Goal: Task Accomplishment & Management: Complete application form

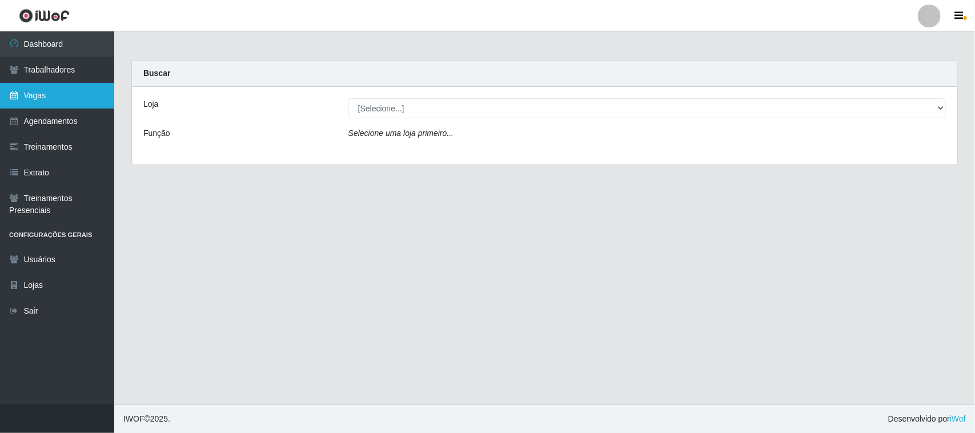
click at [54, 95] on link "Vagas" at bounding box center [57, 96] width 114 height 26
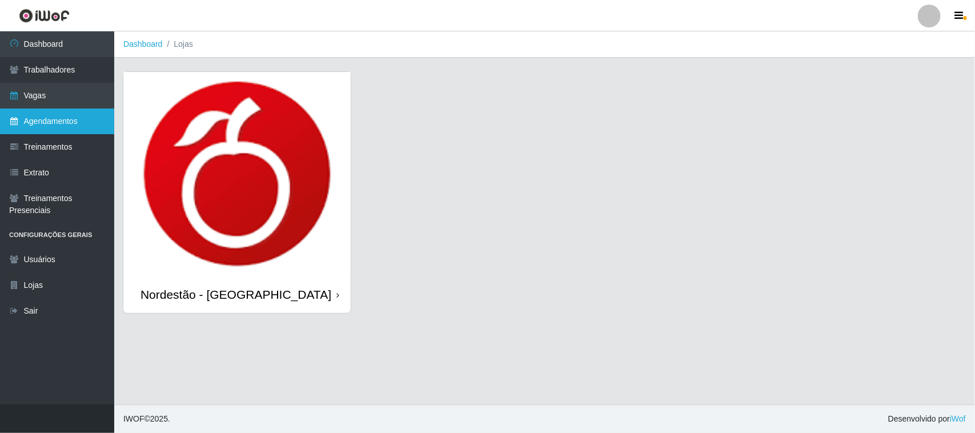
click at [64, 126] on link "Agendamentos" at bounding box center [57, 122] width 114 height 26
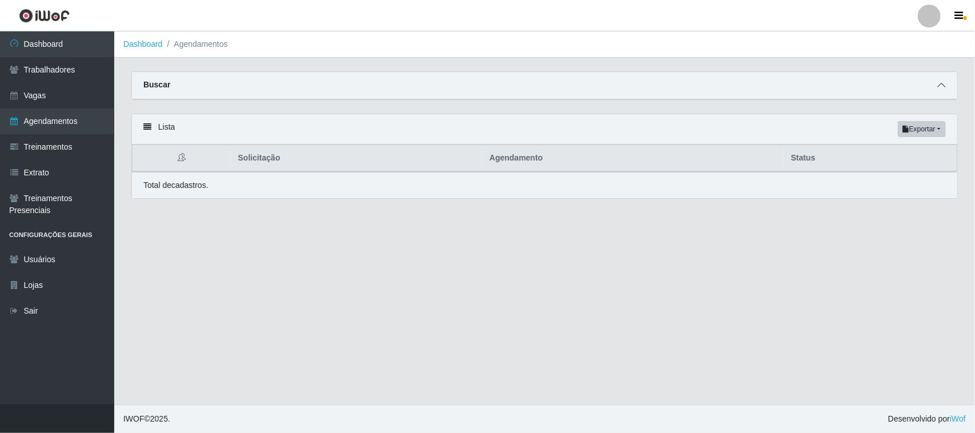
click at [946, 83] on span at bounding box center [941, 85] width 14 height 13
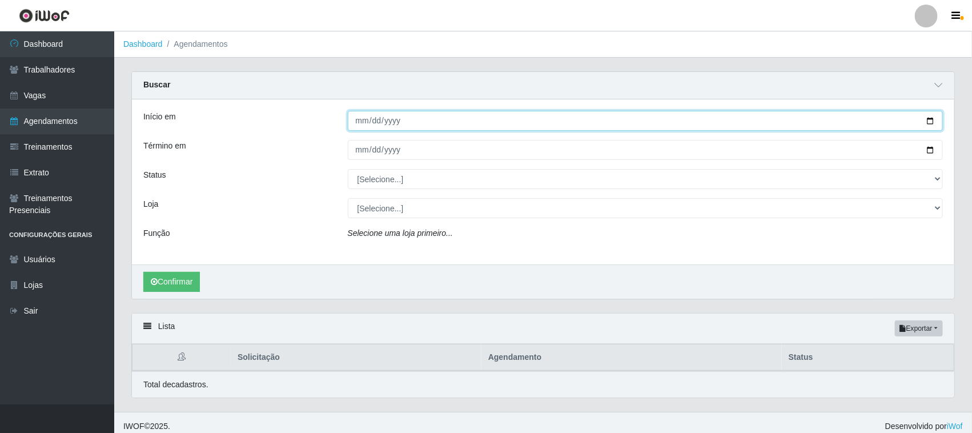
click at [931, 122] on input "Início em" at bounding box center [646, 121] width 596 height 20
click at [928, 120] on input "2025-08-30" at bounding box center [646, 121] width 596 height 20
type input "2025-08-31"
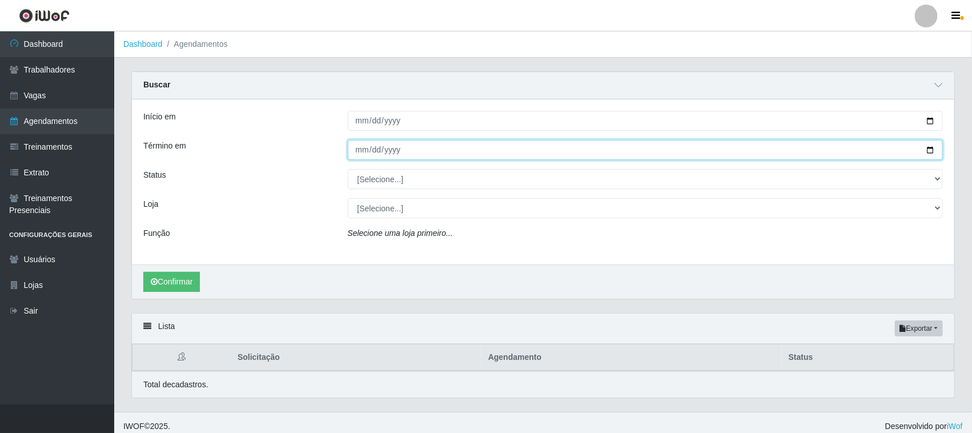
click at [929, 148] on input "Término em" at bounding box center [646, 150] width 596 height 20
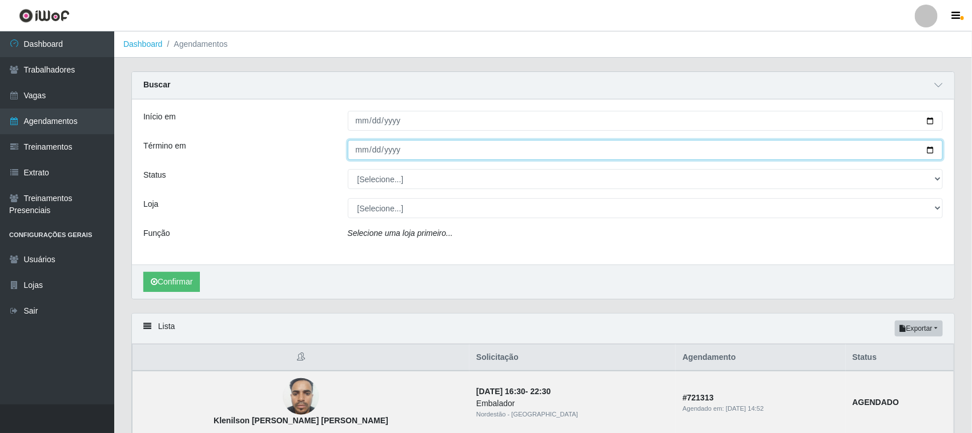
type input "2025-08-31"
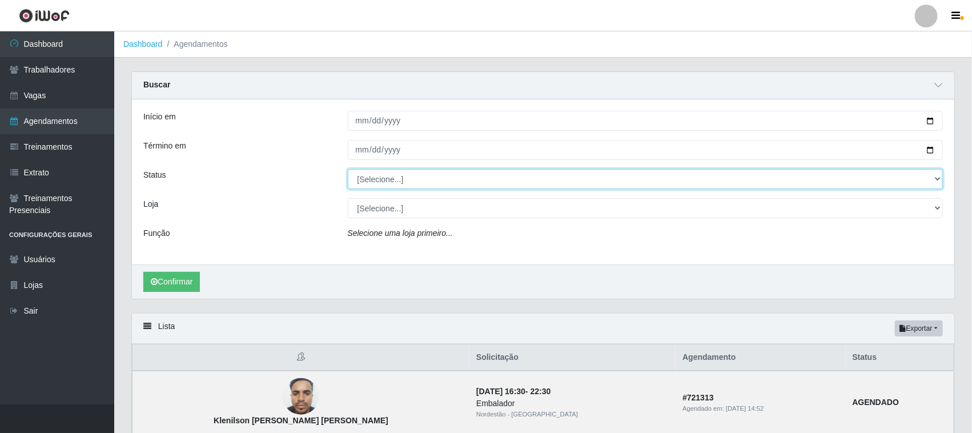
click at [384, 177] on select "[Selecione...] AGENDADO AGUARDANDO LIBERAR EM ANDAMENTO EM REVISÃO FINALIZADO C…" at bounding box center [646, 179] width 596 height 20
select select "AGENDADO"
click at [348, 170] on select "[Selecione...] AGENDADO AGUARDANDO LIBERAR EM ANDAMENTO EM REVISÃO FINALIZADO C…" at bounding box center [646, 179] width 596 height 20
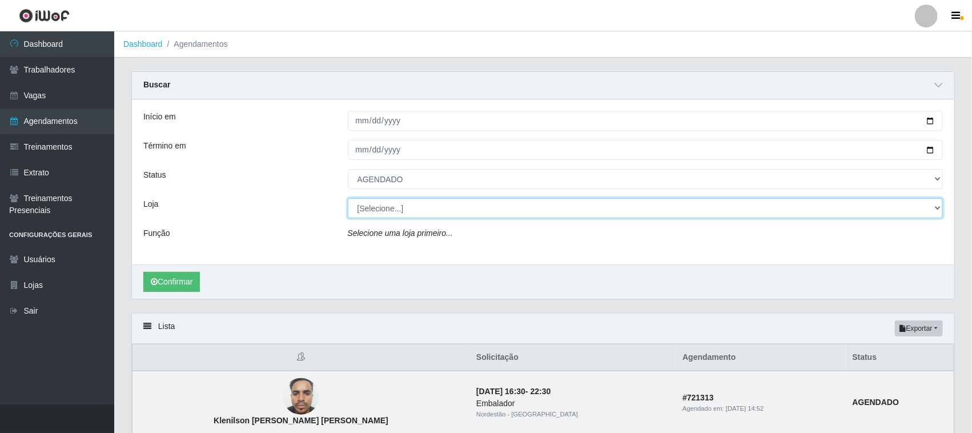
click at [387, 209] on select "[Selecione...] Nordestão - Santa Catarina" at bounding box center [646, 208] width 596 height 20
select select "420"
click at [348, 199] on select "[Selecione...] Nordestão - Santa Catarina" at bounding box center [646, 208] width 596 height 20
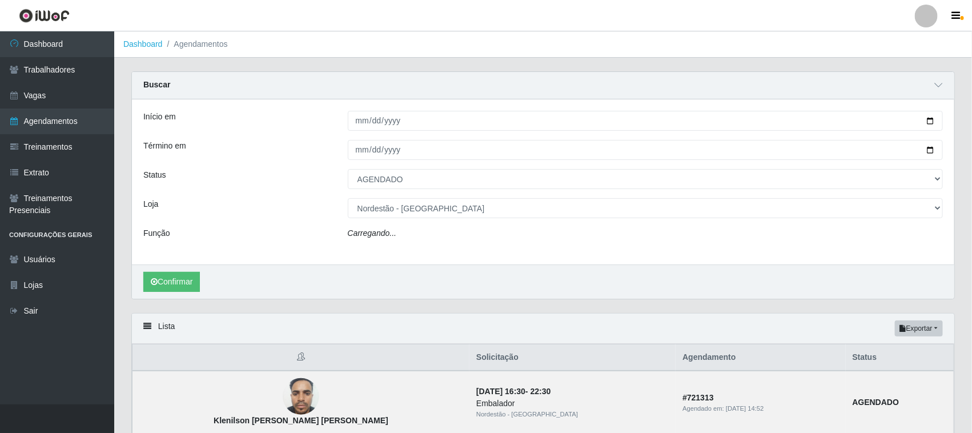
click at [395, 232] on div "Carregando..." at bounding box center [645, 235] width 613 height 17
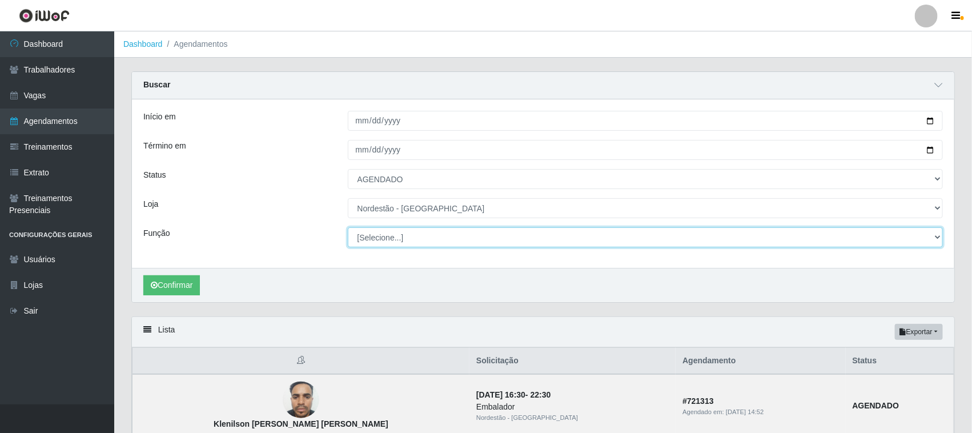
click at [391, 242] on select "[Selecione...] Balconista de Padaria Balconista de Padaria + Balconista de Pada…" at bounding box center [646, 237] width 596 height 20
click at [348, 228] on select "[Selecione...] Balconista de Padaria Balconista de Padaria + Balconista de Pada…" at bounding box center [646, 237] width 596 height 20
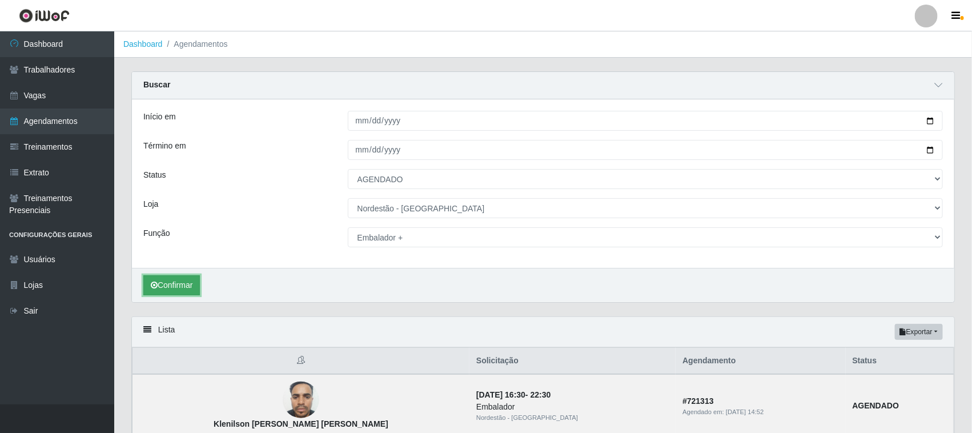
click at [183, 283] on button "Confirmar" at bounding box center [171, 285] width 57 height 20
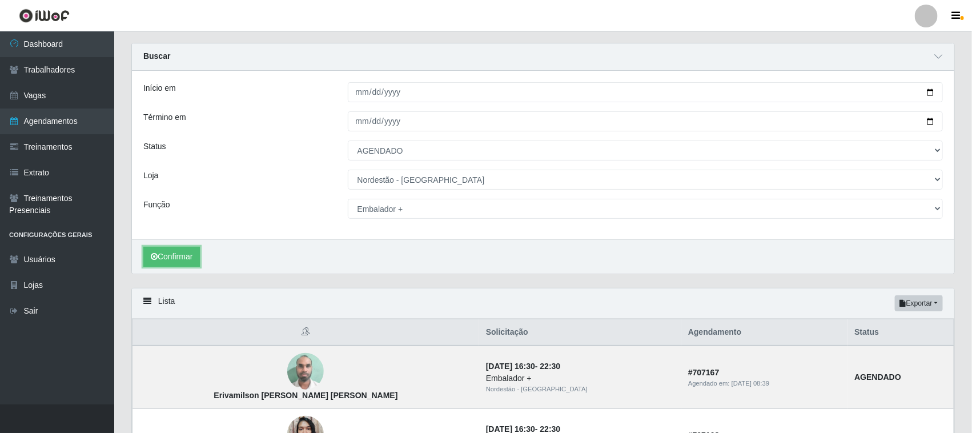
scroll to position [25, 0]
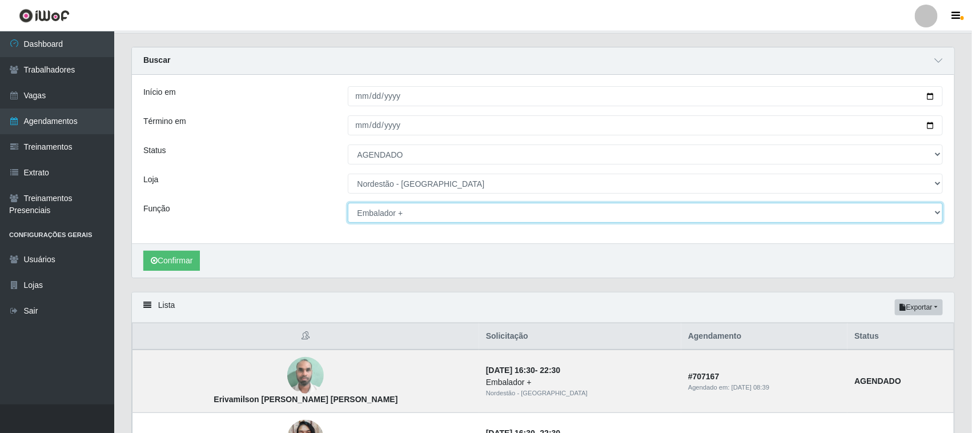
click at [419, 210] on select "[Selecione...] Balconista de Padaria Balconista de Padaria + Balconista de Pada…" at bounding box center [646, 213] width 596 height 20
click at [348, 203] on select "[Selecione...] Balconista de Padaria Balconista de Padaria + Balconista de Pada…" at bounding box center [646, 213] width 596 height 20
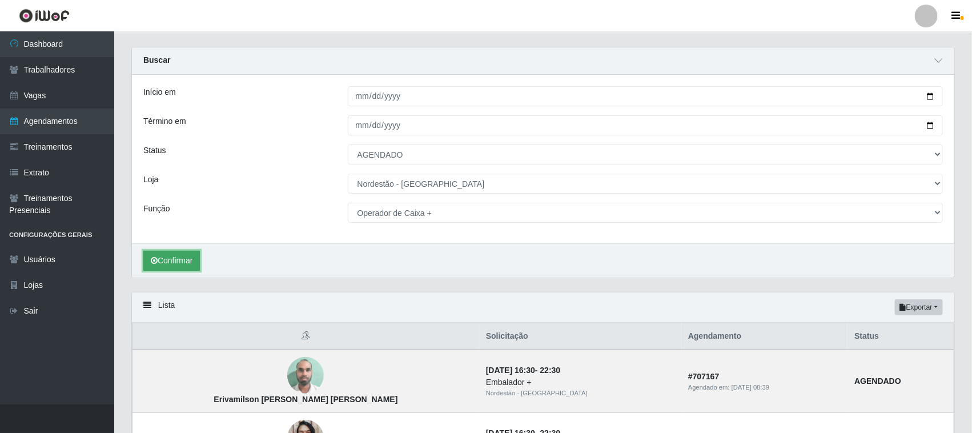
click at [173, 255] on button "Confirmar" at bounding box center [171, 261] width 57 height 20
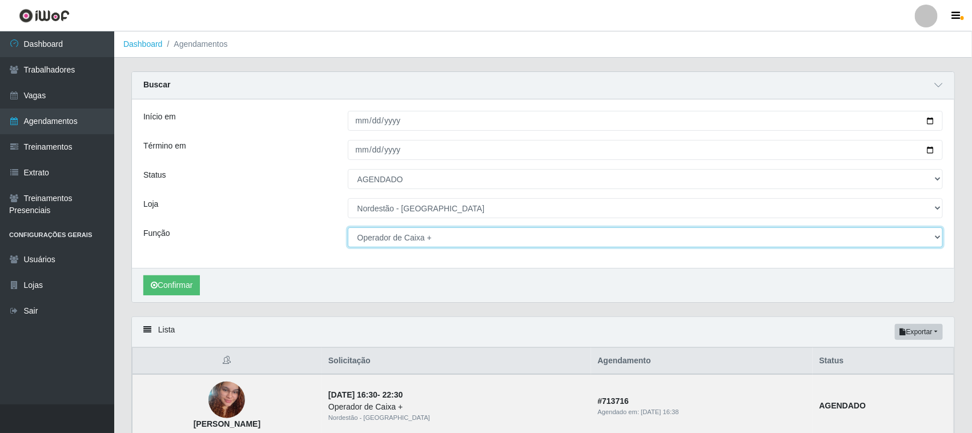
click at [444, 240] on select "[Selecione...] Balconista de Padaria Balconista de Padaria + Balconista de Pada…" at bounding box center [646, 237] width 596 height 20
click at [348, 228] on select "[Selecione...] Balconista de Padaria Balconista de Padaria + Balconista de Pada…" at bounding box center [646, 237] width 596 height 20
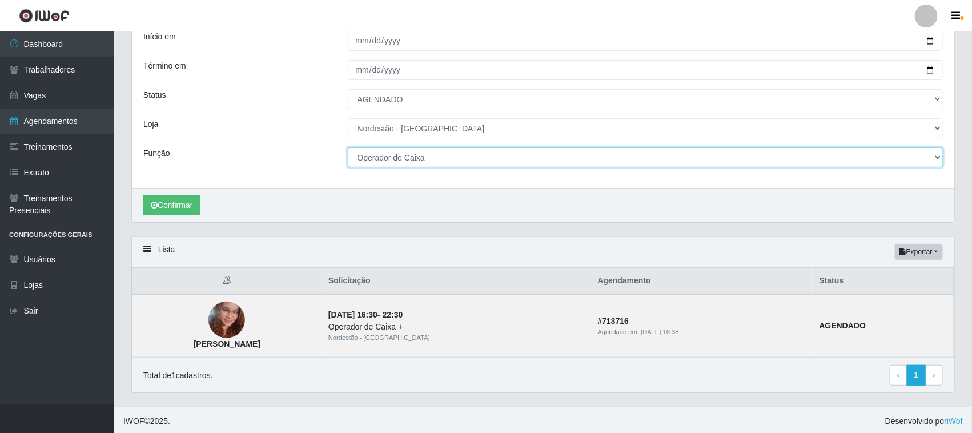
scroll to position [83, 0]
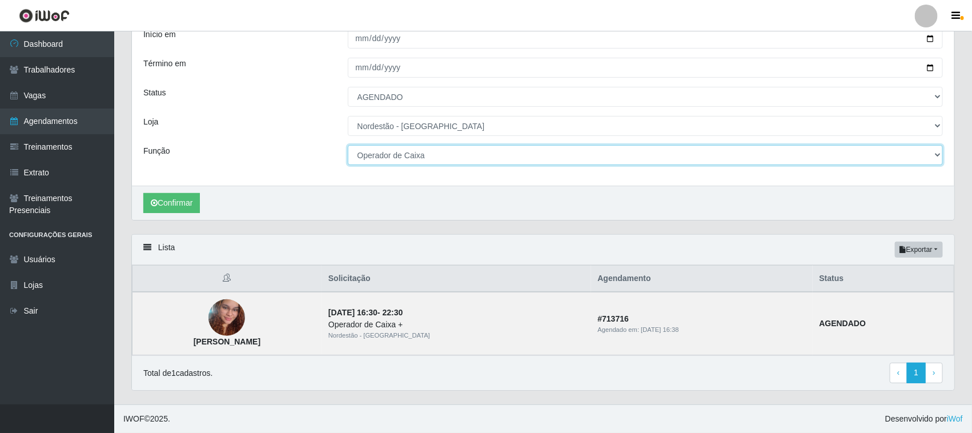
click at [421, 153] on select "[Selecione...] Balconista de Padaria Balconista de Padaria + Balconista de Pada…" at bounding box center [646, 155] width 596 height 20
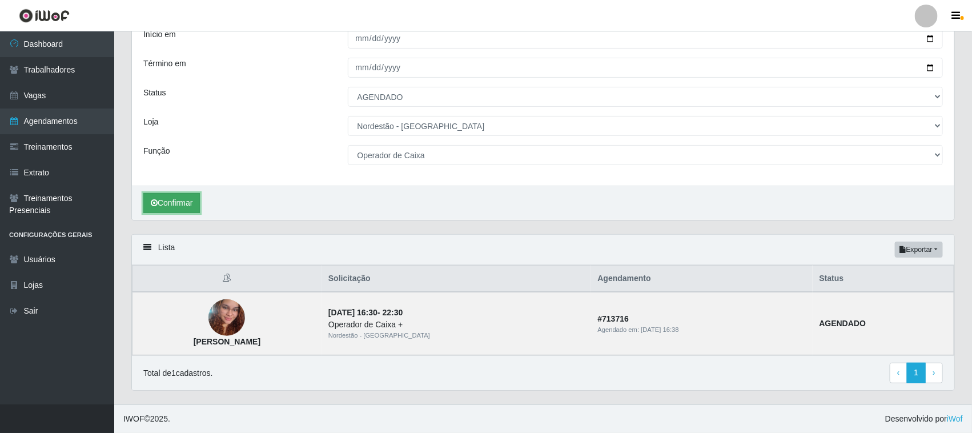
click at [167, 198] on button "Confirmar" at bounding box center [171, 203] width 57 height 20
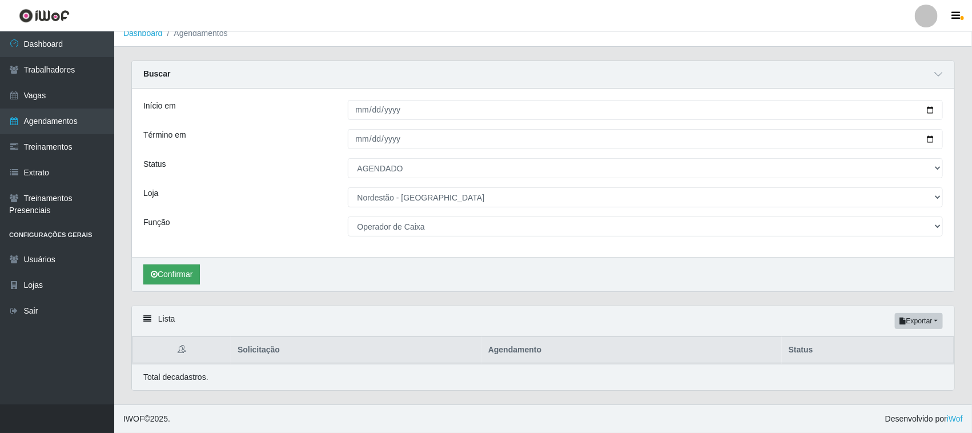
scroll to position [12, 0]
click at [167, 198] on div "Loja" at bounding box center [237, 197] width 204 height 20
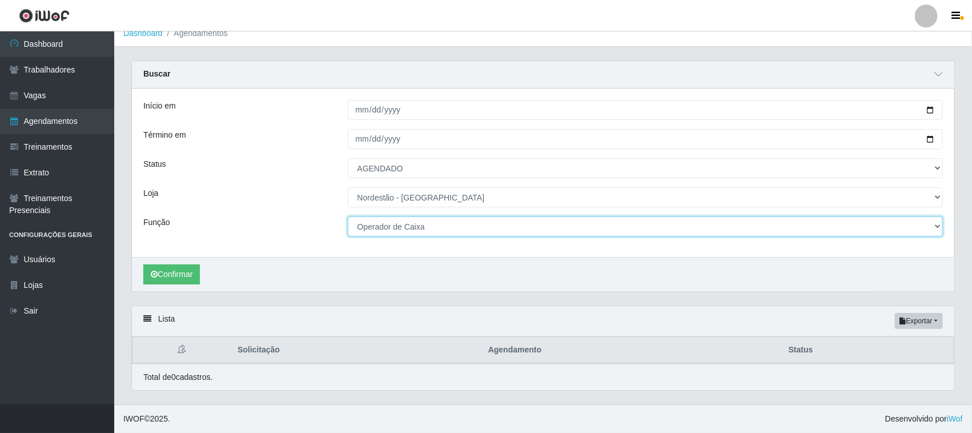
click at [395, 227] on select "[Selecione...] Balconista de Padaria Balconista de Padaria + Balconista de Pada…" at bounding box center [646, 226] width 596 height 20
select select "72"
click at [348, 216] on select "[Selecione...] Balconista de Padaria Balconista de Padaria + Balconista de Pada…" at bounding box center [646, 226] width 596 height 20
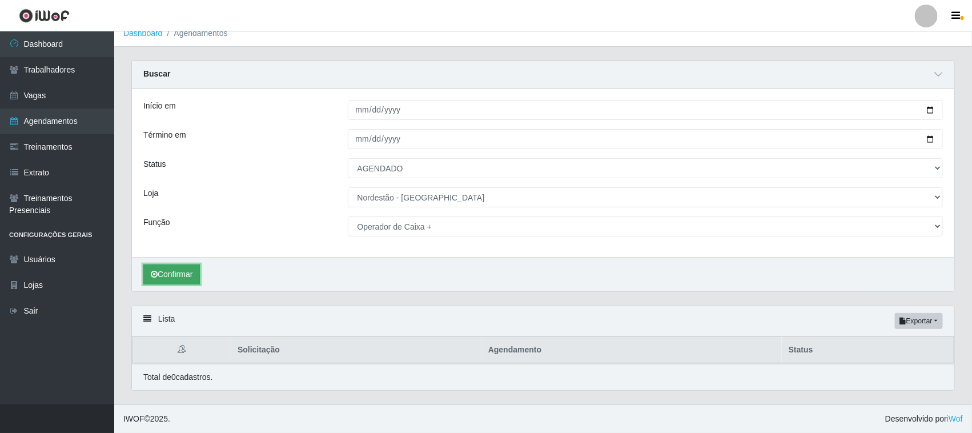
click at [178, 279] on button "Confirmar" at bounding box center [171, 274] width 57 height 20
click at [180, 275] on button "Confirmar" at bounding box center [171, 274] width 57 height 20
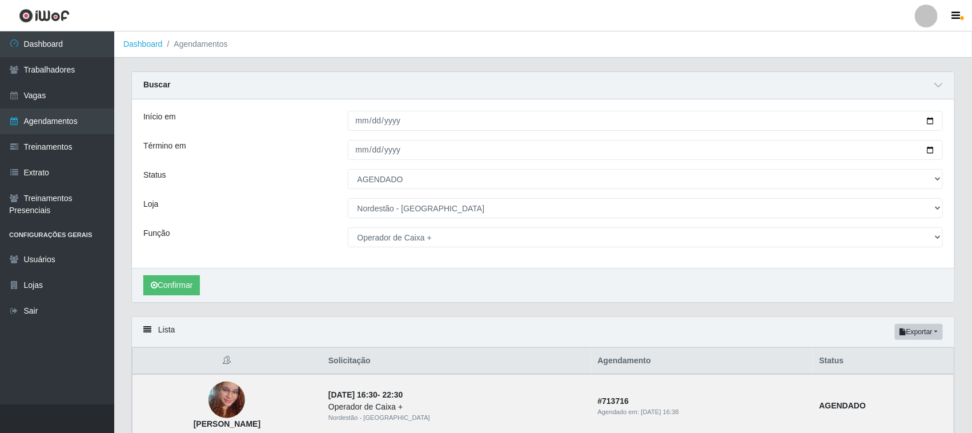
click at [929, 83] on div "Buscar" at bounding box center [543, 85] width 822 height 27
click at [935, 86] on icon at bounding box center [938, 85] width 8 height 8
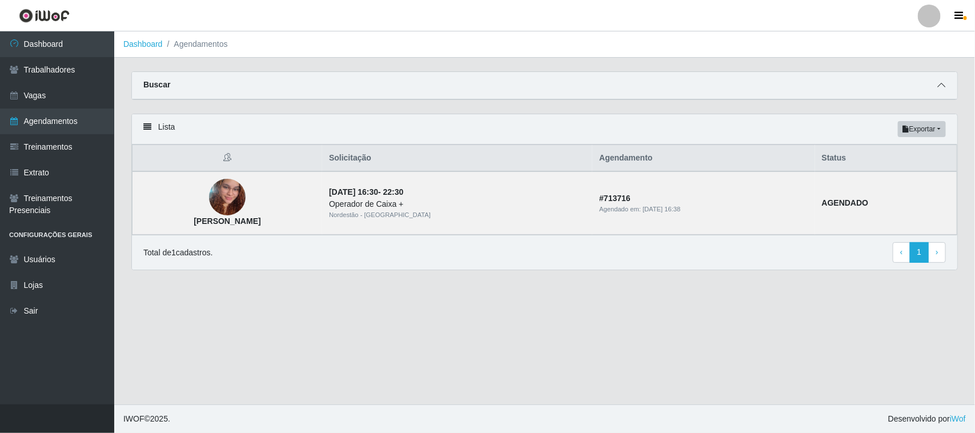
click at [937, 86] on icon at bounding box center [941, 85] width 8 height 8
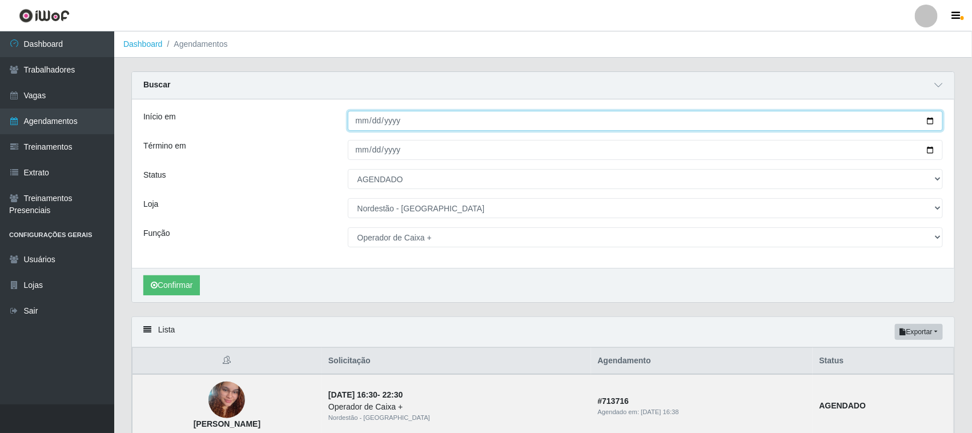
click at [929, 120] on input "2025-08-31" at bounding box center [646, 121] width 596 height 20
type input "2025-09-01"
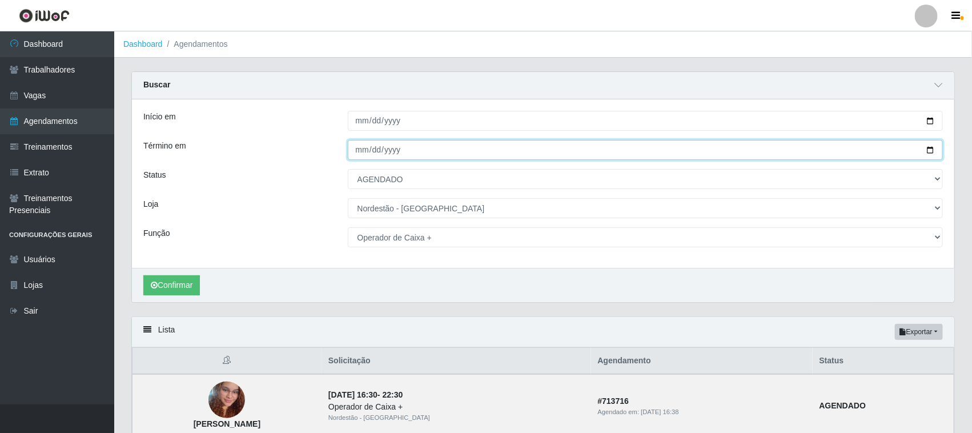
click at [935, 148] on input "2025-08-31" at bounding box center [646, 150] width 596 height 20
click at [934, 148] on input "2025-08-31" at bounding box center [646, 150] width 596 height 20
type input "2025-09-01"
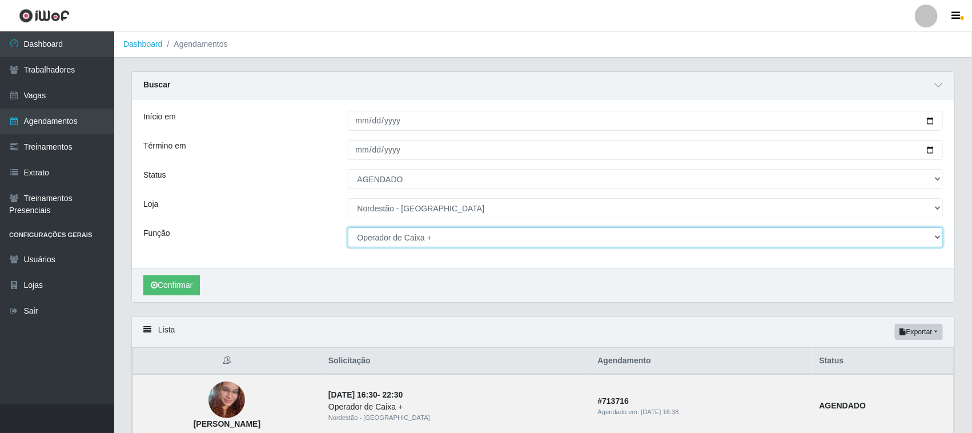
click at [439, 240] on select "[Selecione...] Balconista de Padaria Balconista de Padaria + Balconista de Pada…" at bounding box center [646, 237] width 596 height 20
click at [348, 228] on select "[Selecione...] Balconista de Padaria Balconista de Padaria + Balconista de Pada…" at bounding box center [646, 237] width 596 height 20
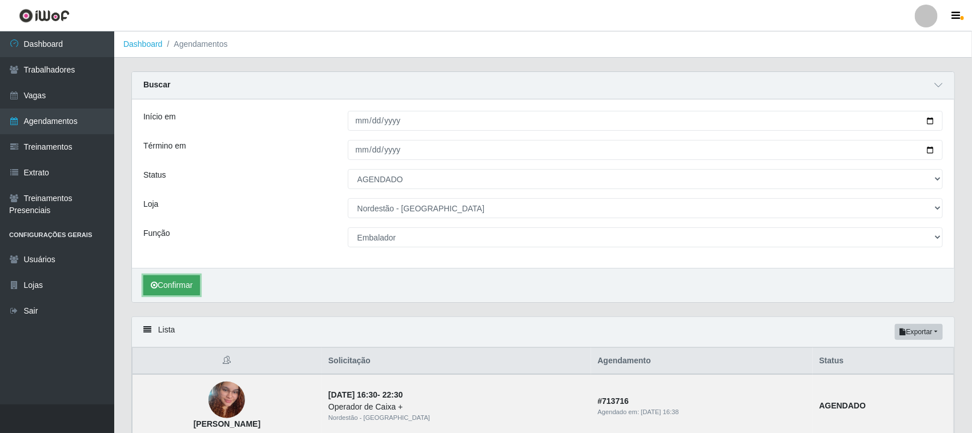
click at [183, 281] on button "Confirmar" at bounding box center [171, 285] width 57 height 20
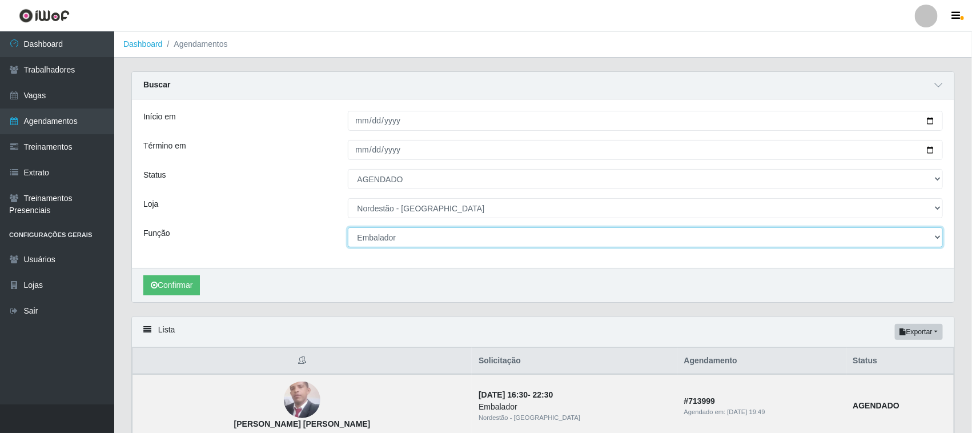
click at [455, 242] on select "[Selecione...] Balconista de Padaria Balconista de Padaria + Balconista de Pada…" at bounding box center [646, 237] width 596 height 20
select select "22"
click at [348, 228] on select "[Selecione...] Balconista de Padaria Balconista de Padaria + Balconista de Pada…" at bounding box center [646, 237] width 596 height 20
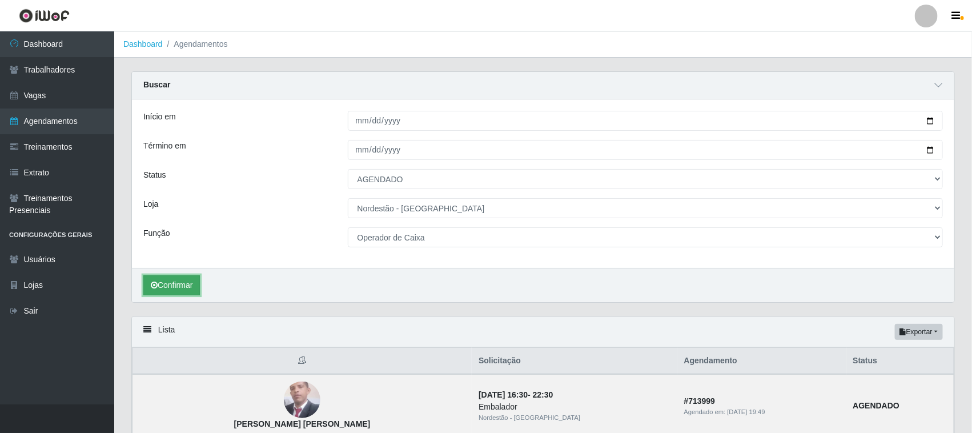
click at [175, 284] on button "Confirmar" at bounding box center [171, 285] width 57 height 20
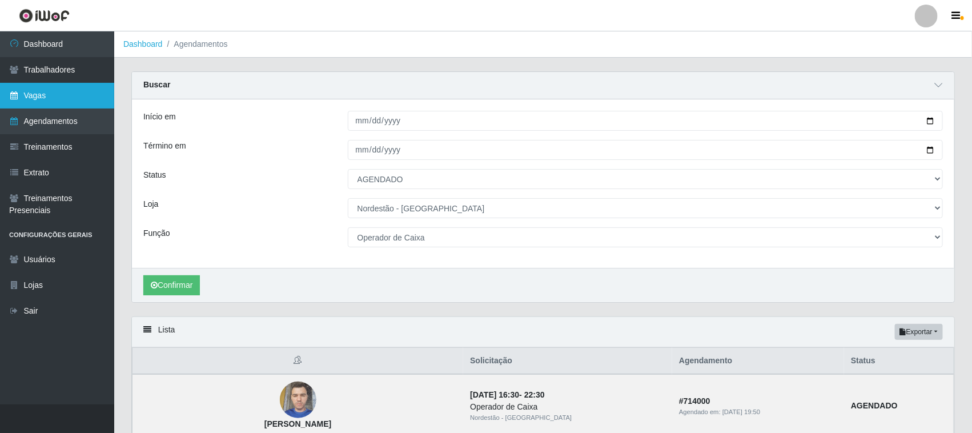
click at [42, 90] on link "Vagas" at bounding box center [57, 96] width 114 height 26
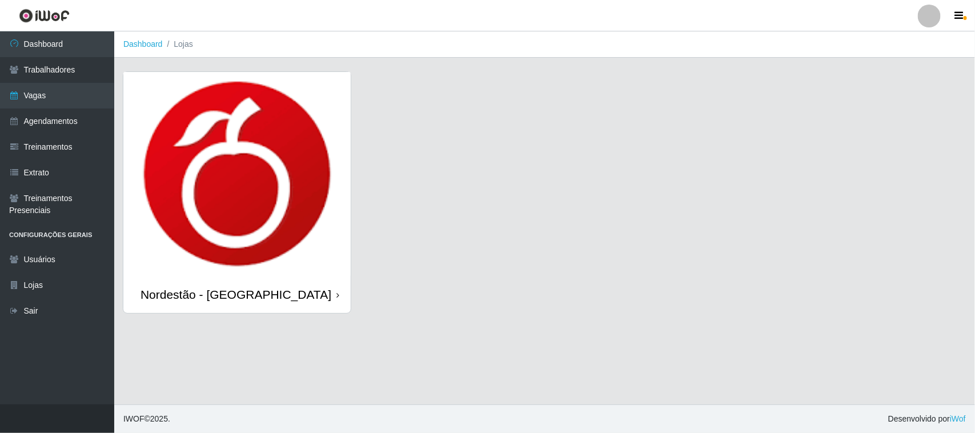
click at [336, 292] on icon at bounding box center [337, 295] width 3 height 8
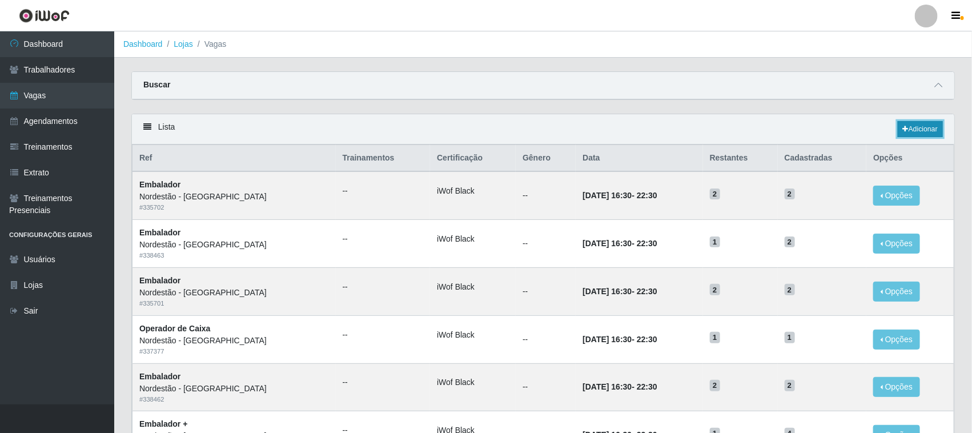
click at [920, 132] on link "Adicionar" at bounding box center [920, 129] width 45 height 16
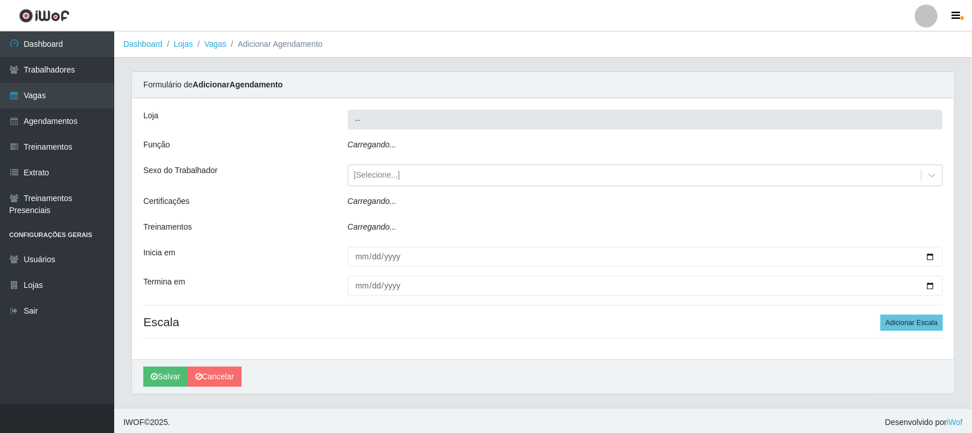
type input "Nordestão - [GEOGRAPHIC_DATA]"
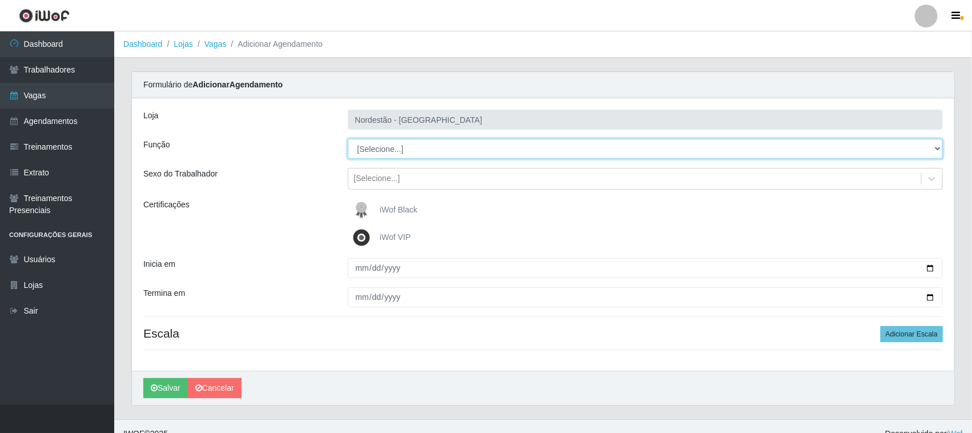
click at [387, 150] on select "[Selecione...] Balconista de Padaria Balconista de Padaria + Balconista de Pada…" at bounding box center [646, 149] width 596 height 20
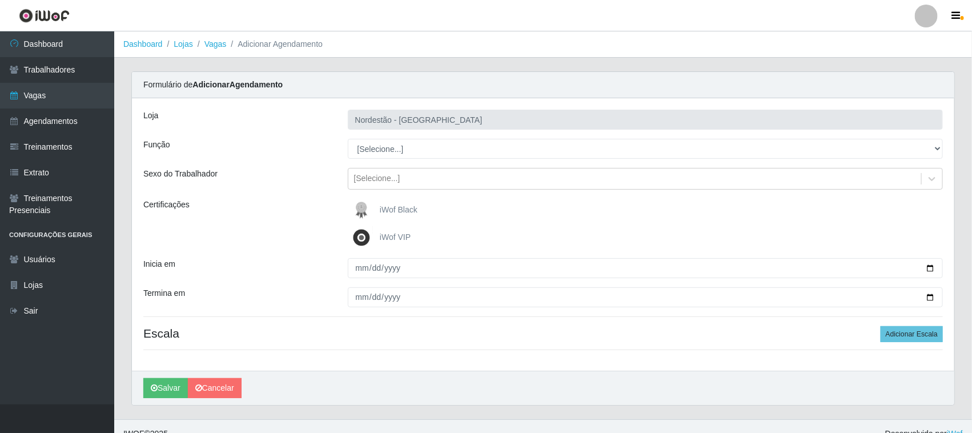
click at [256, 172] on div "Sexo do Trabalhador" at bounding box center [237, 179] width 204 height 22
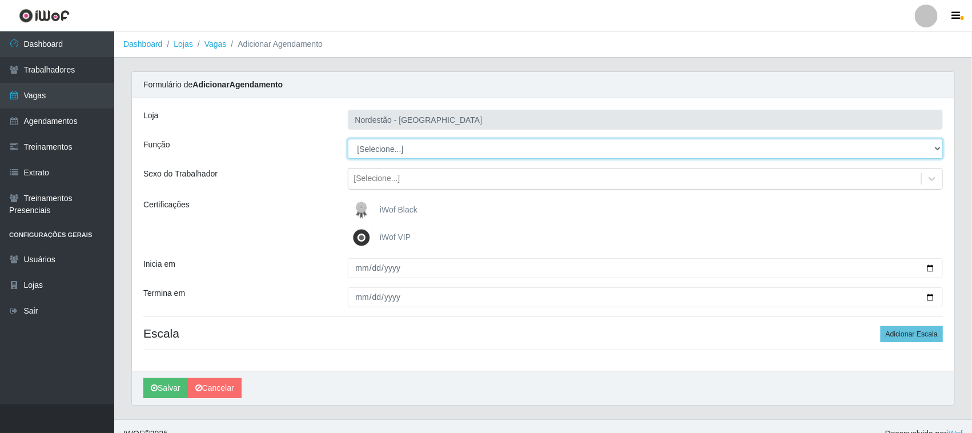
click at [407, 147] on select "[Selecione...] Balconista de Padaria Balconista de Padaria + Balconista de Pada…" at bounding box center [646, 149] width 596 height 20
select select "22"
click at [348, 139] on select "[Selecione...] Balconista de Padaria Balconista de Padaria + Balconista de Pada…" at bounding box center [646, 149] width 596 height 20
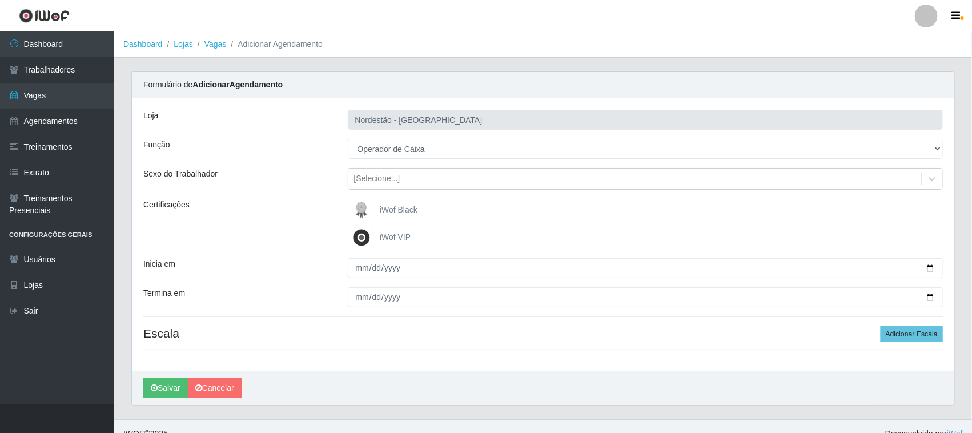
click at [390, 211] on span "iWof Black" at bounding box center [399, 209] width 38 height 9
click at [0, 0] on input "iWof Black" at bounding box center [0, 0] width 0 height 0
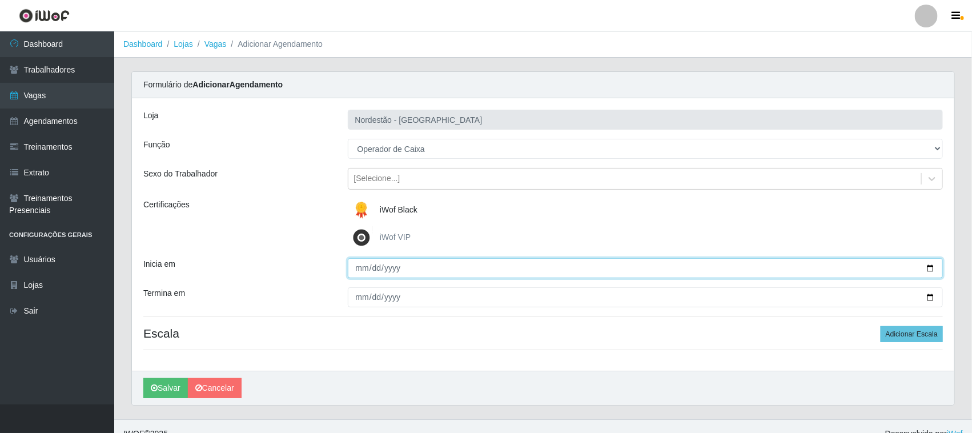
click at [930, 268] on input "Inicia em" at bounding box center [646, 268] width 596 height 20
type input "2025-09-01"
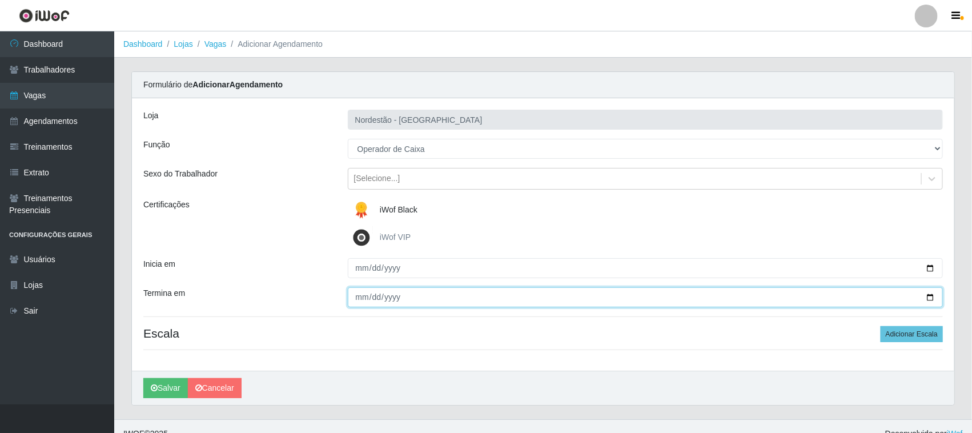
click at [932, 292] on input "Termina em" at bounding box center [646, 297] width 596 height 20
type input "2025-09-01"
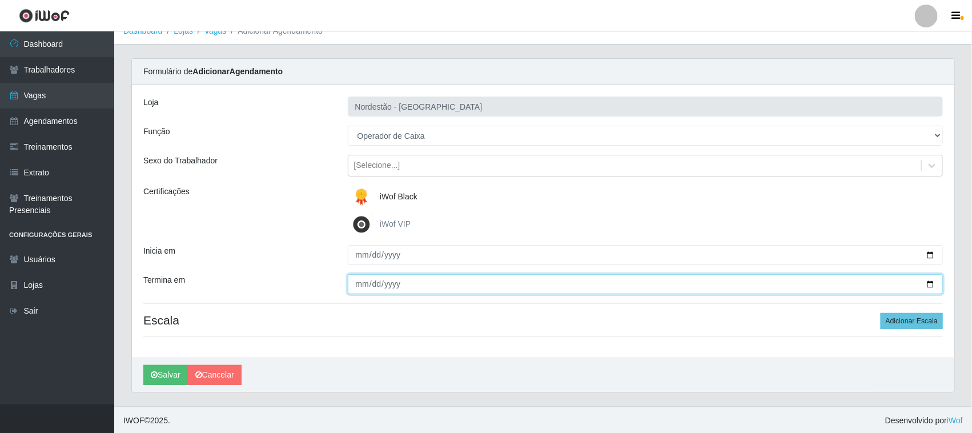
scroll to position [15, 0]
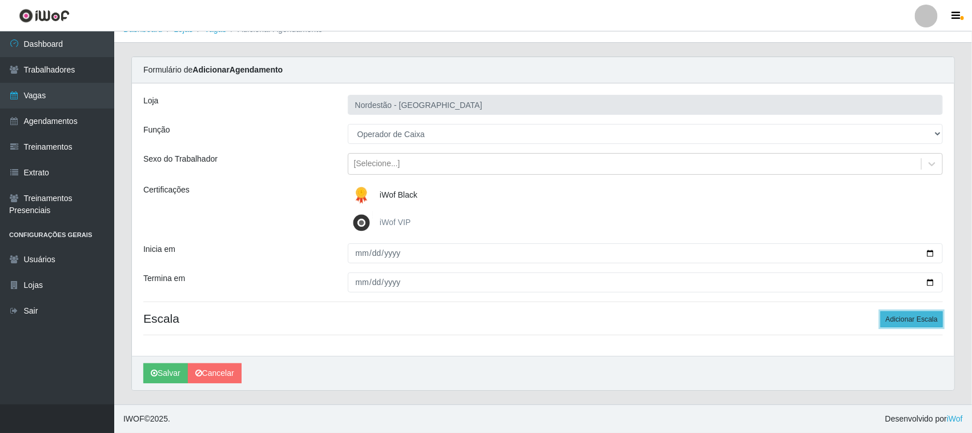
click at [908, 320] on button "Adicionar Escala" at bounding box center [912, 319] width 62 height 16
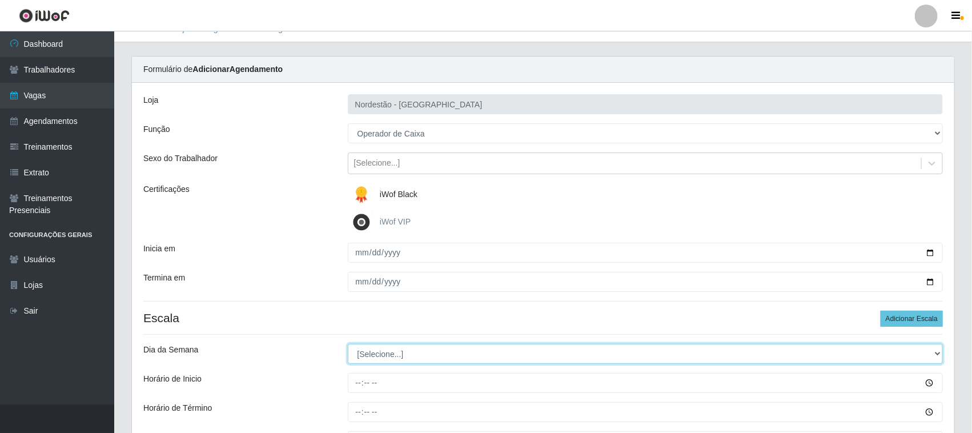
click at [403, 354] on select "[Selecione...] Segunda Terça Quarta Quinta Sexta Sábado Domingo" at bounding box center [646, 354] width 596 height 20
select select "1"
click at [348, 344] on select "[Selecione...] Segunda Terça Quarta Quinta Sexta Sábado Domingo" at bounding box center [646, 354] width 596 height 20
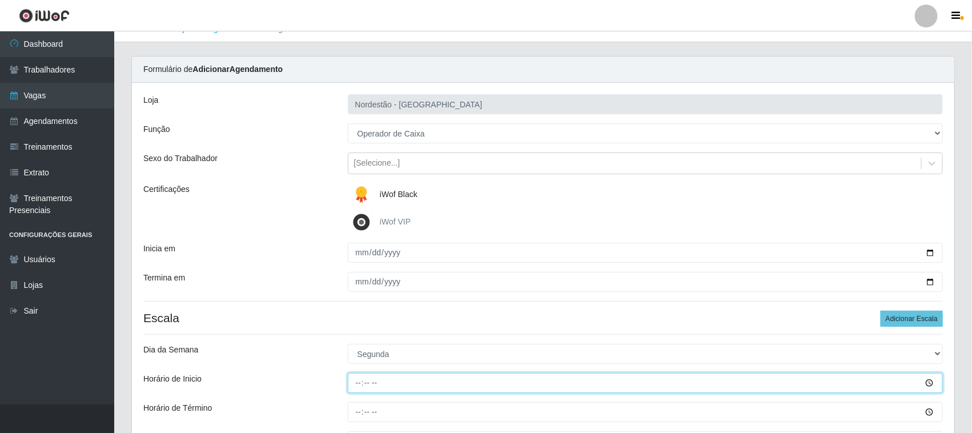
click at [360, 381] on input "Horário de Inicio" at bounding box center [646, 383] width 596 height 20
type input "16:30"
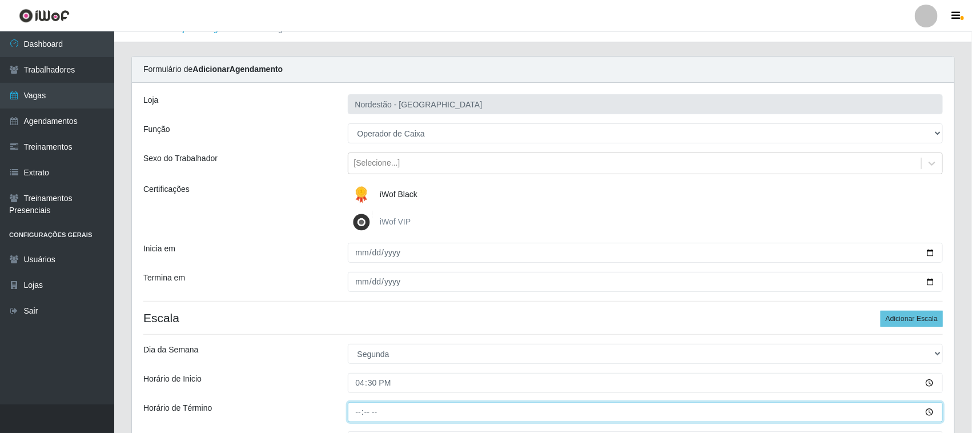
click at [356, 410] on input "Horário de Término" at bounding box center [646, 412] width 596 height 20
type input "22:30"
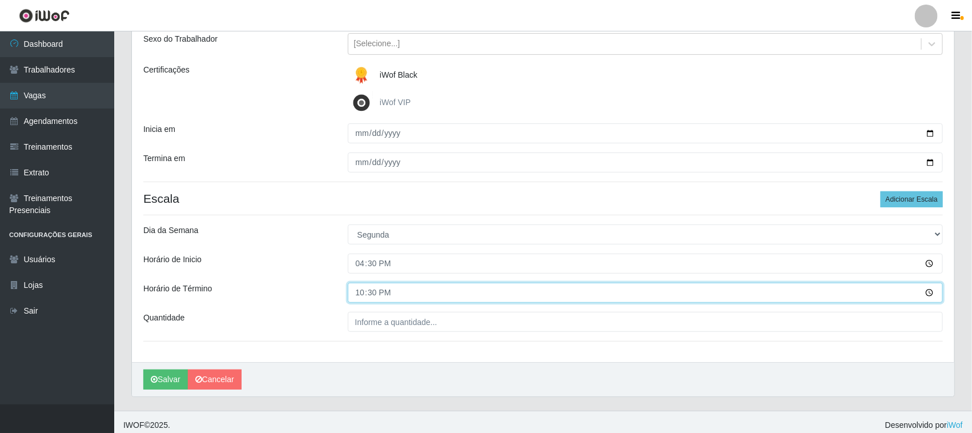
scroll to position [142, 0]
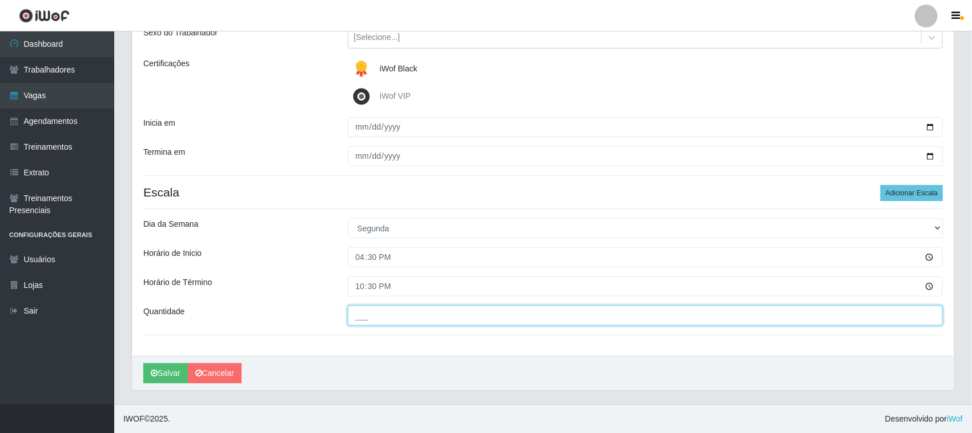
click at [374, 312] on input "___" at bounding box center [646, 316] width 596 height 20
type input "01_"
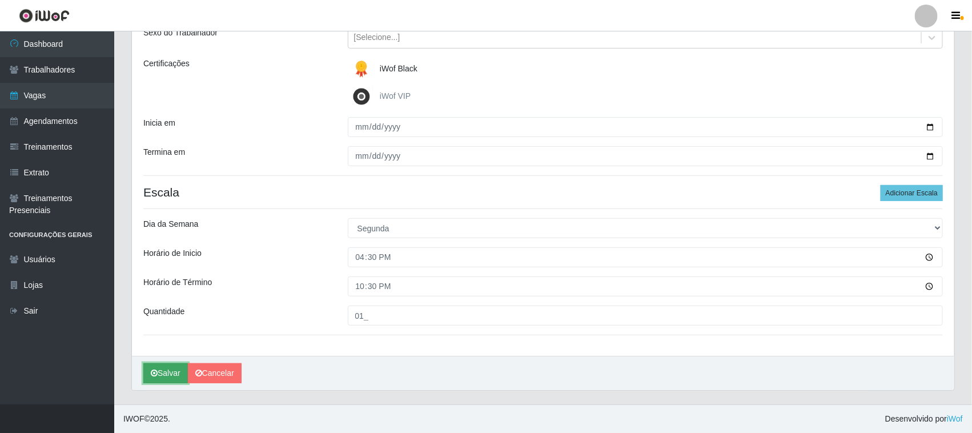
click at [168, 373] on button "Salvar" at bounding box center [165, 373] width 45 height 20
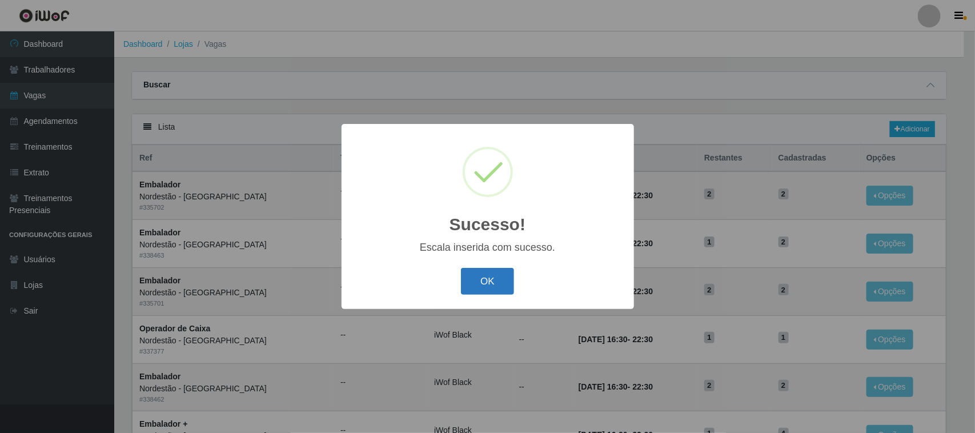
click at [492, 284] on button "OK" at bounding box center [487, 281] width 53 height 27
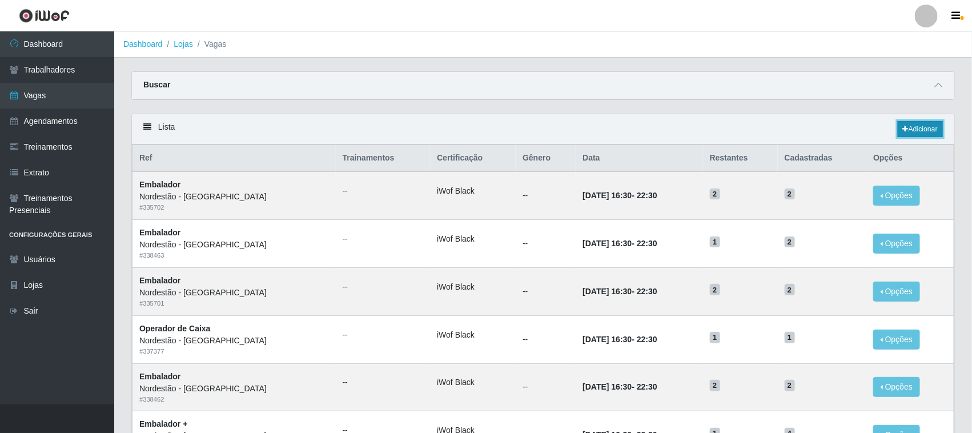
click at [927, 128] on link "Adicionar" at bounding box center [920, 129] width 45 height 16
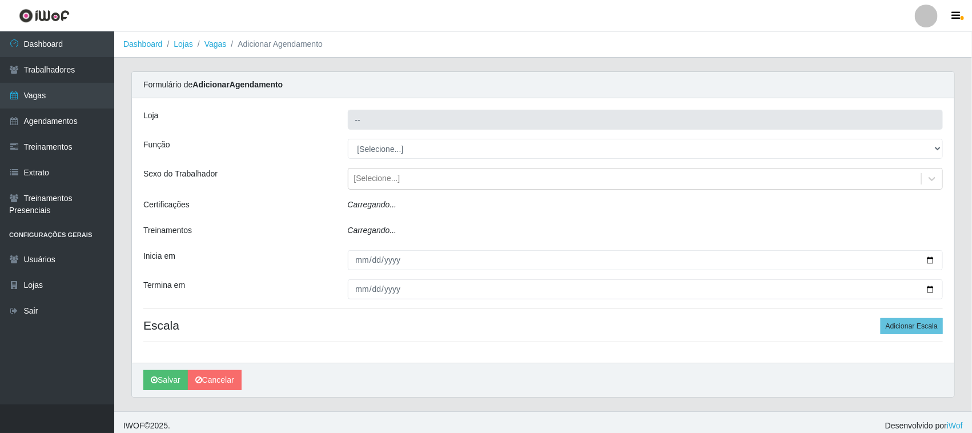
type input "Nordestão - [GEOGRAPHIC_DATA]"
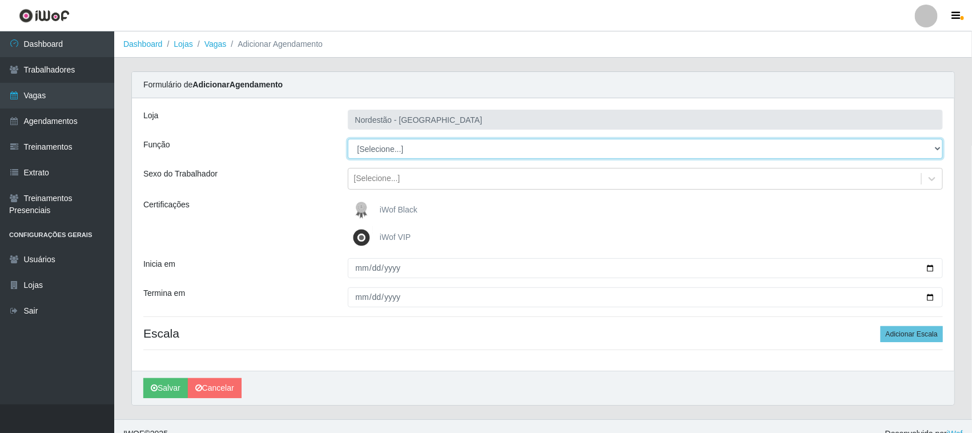
click at [446, 150] on select "[Selecione...] Balconista de Padaria Balconista de Padaria + Balconista de Pada…" at bounding box center [646, 149] width 596 height 20
select select "22"
click at [348, 139] on select "[Selecione...] Balconista de Padaria Balconista de Padaria + Balconista de Pada…" at bounding box center [646, 149] width 596 height 20
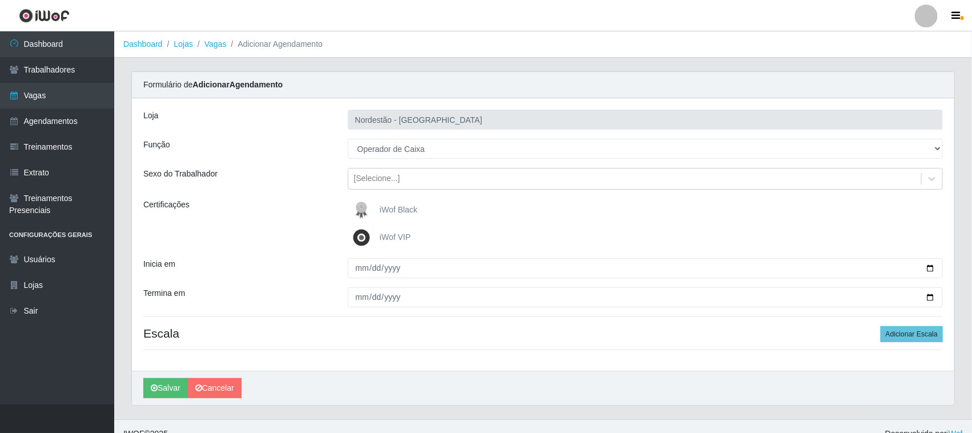
click at [427, 207] on div "iWof Black" at bounding box center [646, 210] width 596 height 23
click at [389, 207] on span "iWof Black" at bounding box center [399, 209] width 38 height 9
click at [0, 0] on input "iWof Black" at bounding box center [0, 0] width 0 height 0
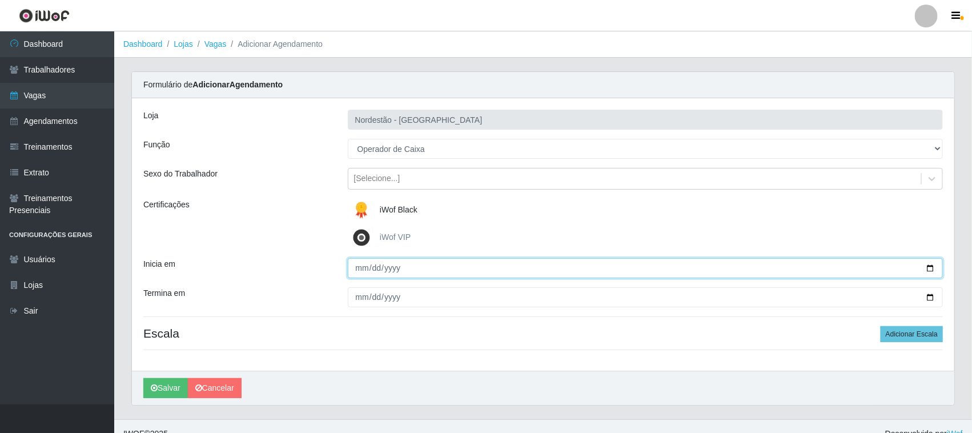
click at [929, 270] on input "Inicia em" at bounding box center [646, 268] width 596 height 20
type input "2025-09-02"
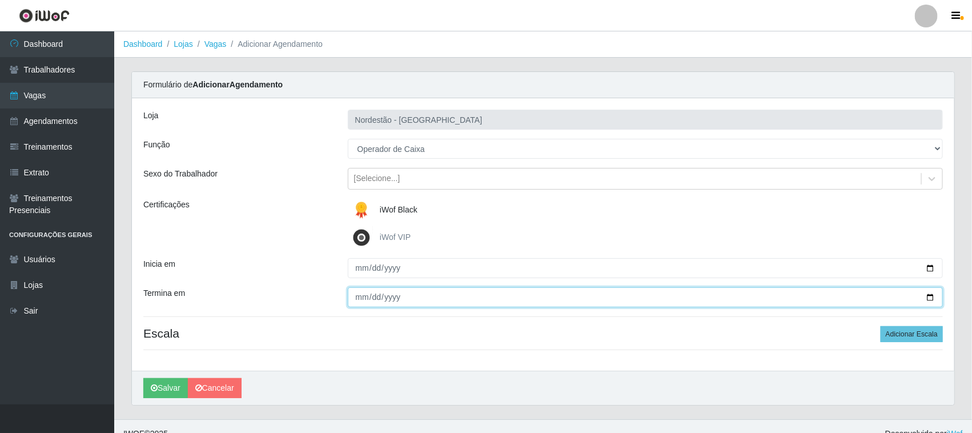
click at [930, 295] on input "Termina em" at bounding box center [646, 297] width 596 height 20
type input "2025-09-02"
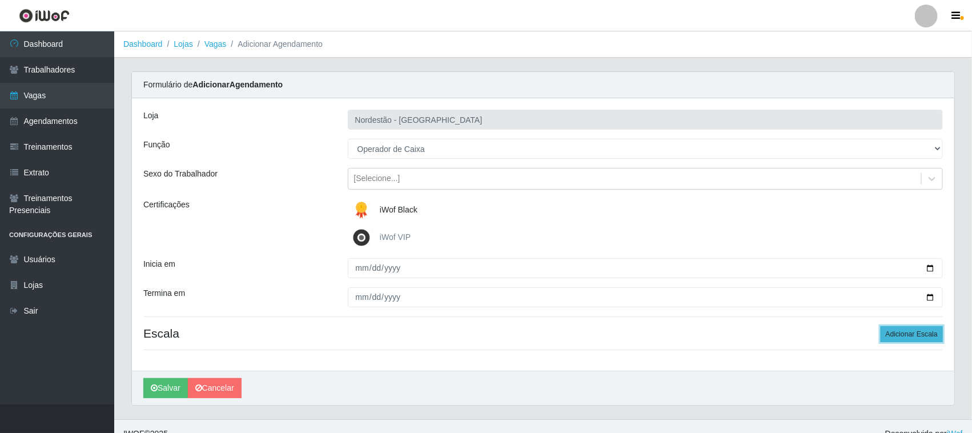
click at [910, 335] on button "Adicionar Escala" at bounding box center [912, 334] width 62 height 16
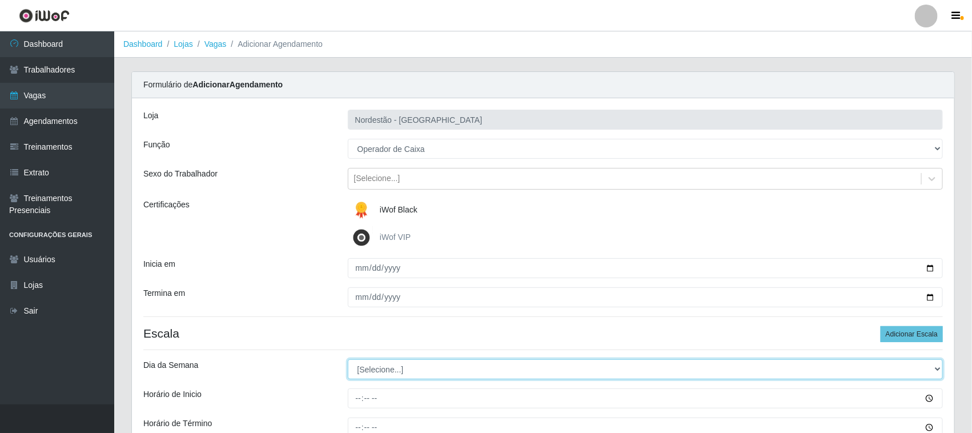
click at [412, 367] on select "[Selecione...] Segunda Terça Quarta Quinta Sexta Sábado Domingo" at bounding box center [646, 369] width 596 height 20
select select "2"
click at [348, 360] on select "[Selecione...] Segunda Terça Quarta Quinta Sexta Sábado Domingo" at bounding box center [646, 369] width 596 height 20
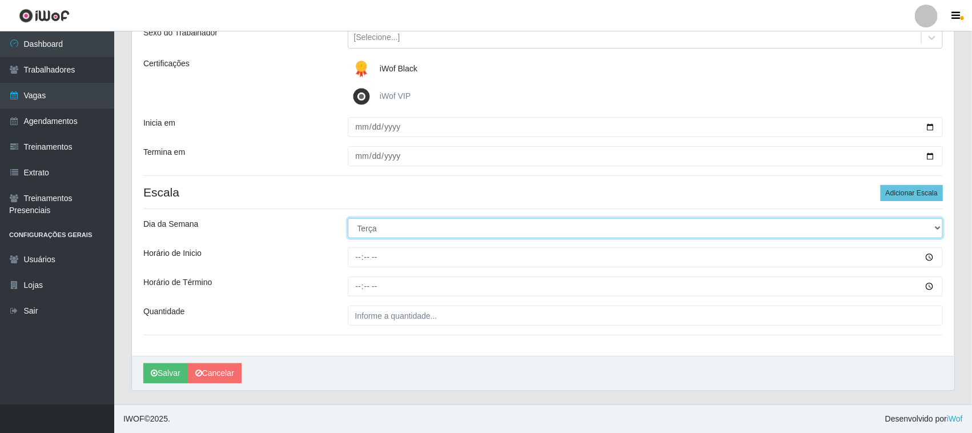
scroll to position [142, 0]
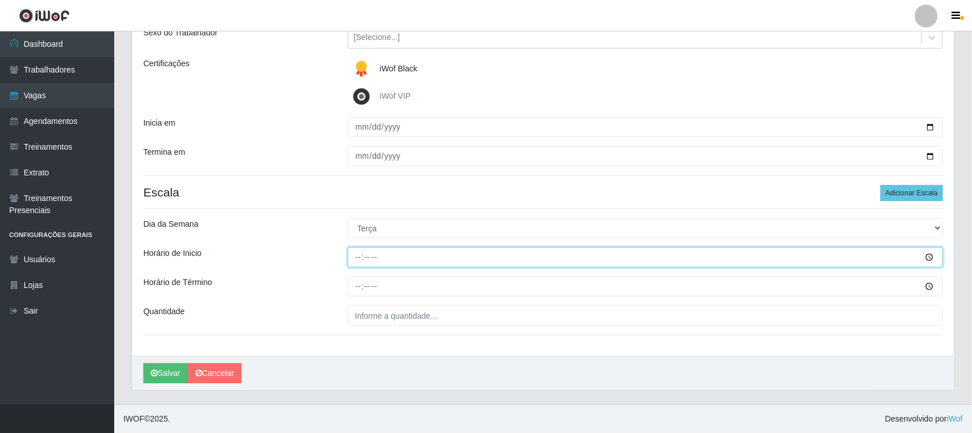
click at [355, 253] on input "Horário de Inicio" at bounding box center [646, 257] width 596 height 20
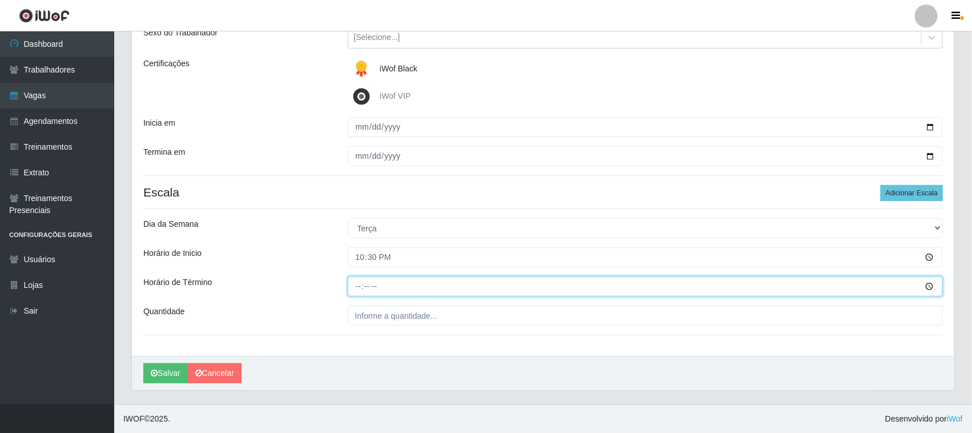
click at [354, 286] on input "Horário de Término" at bounding box center [646, 286] width 596 height 20
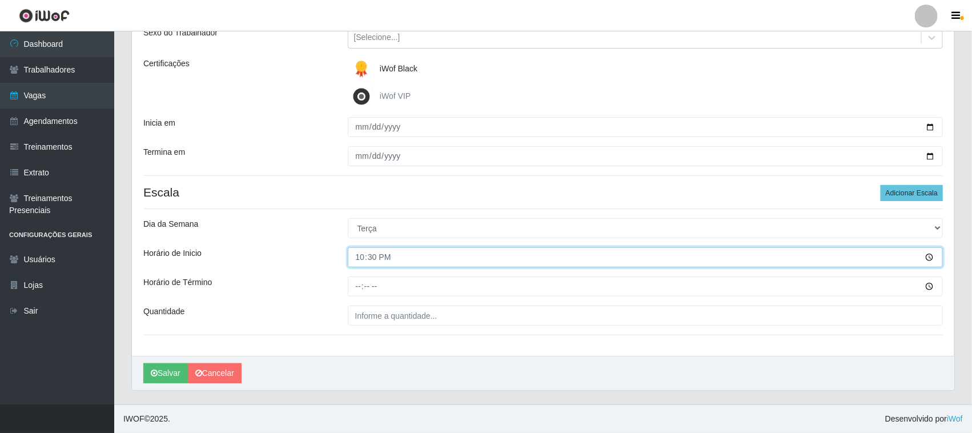
click at [360, 258] on input "22:30" at bounding box center [646, 257] width 596 height 20
type input "16:30"
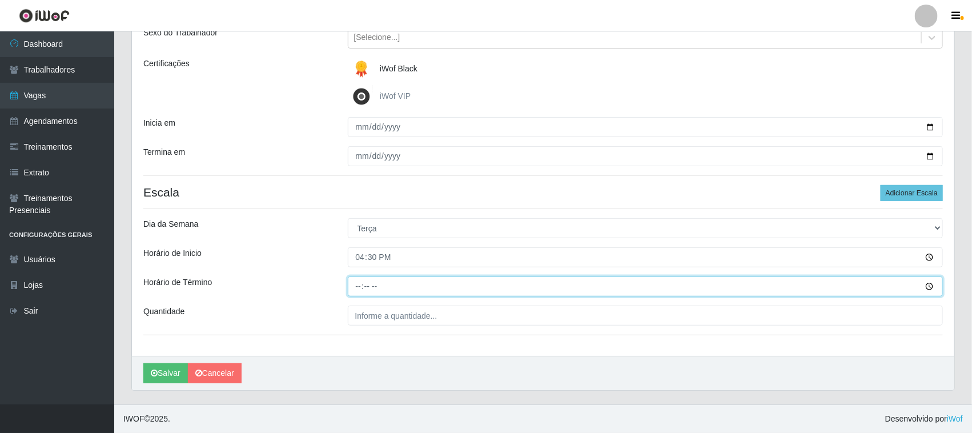
click at [356, 286] on input "Horário de Término" at bounding box center [646, 286] width 596 height 20
type input "22:30"
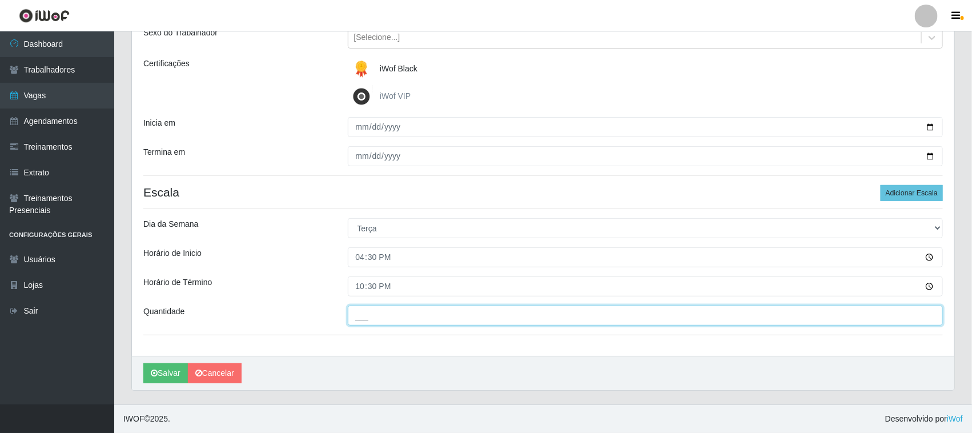
click at [384, 317] on input "___" at bounding box center [646, 316] width 596 height 20
type input "01_"
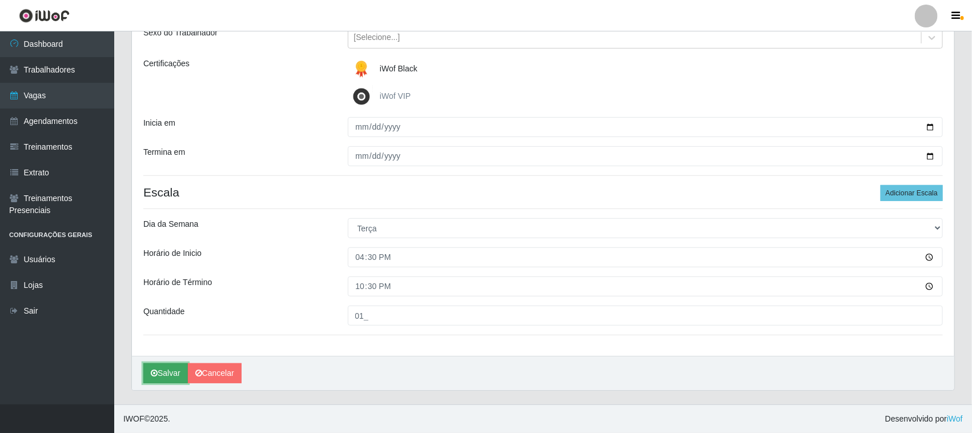
click at [170, 372] on button "Salvar" at bounding box center [165, 373] width 45 height 20
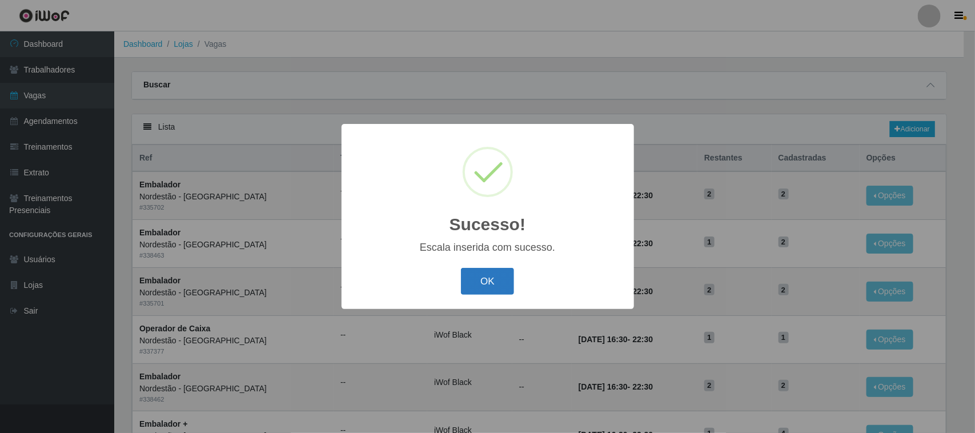
click at [495, 282] on button "OK" at bounding box center [487, 281] width 53 height 27
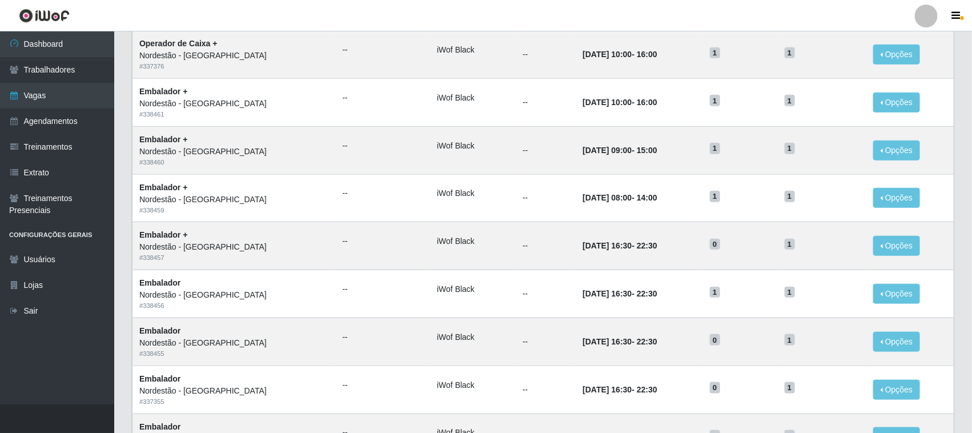
scroll to position [537, 0]
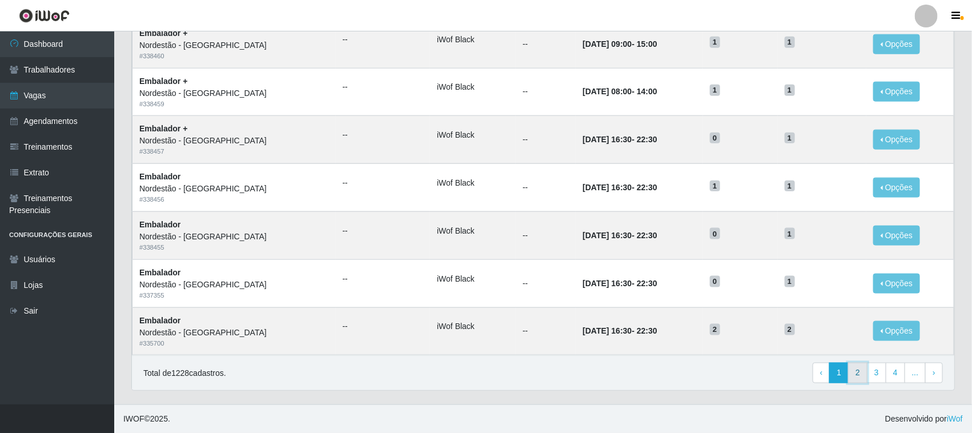
click at [865, 375] on link "2" at bounding box center [857, 373] width 19 height 21
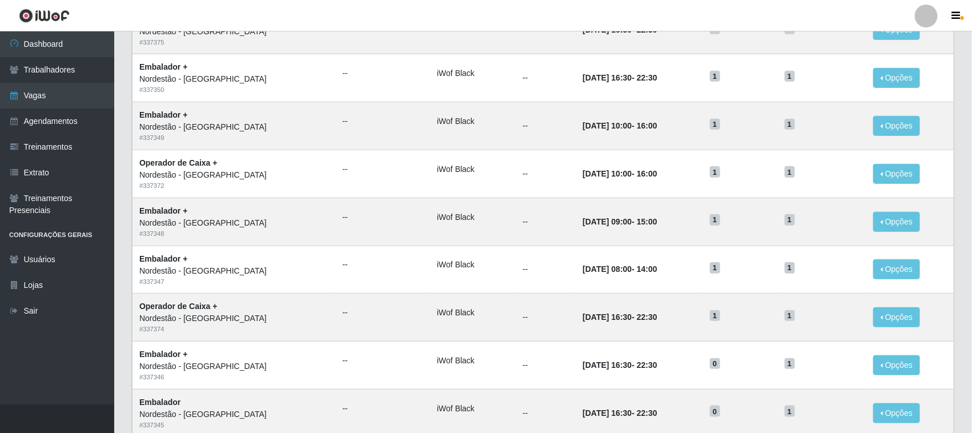
scroll to position [537, 0]
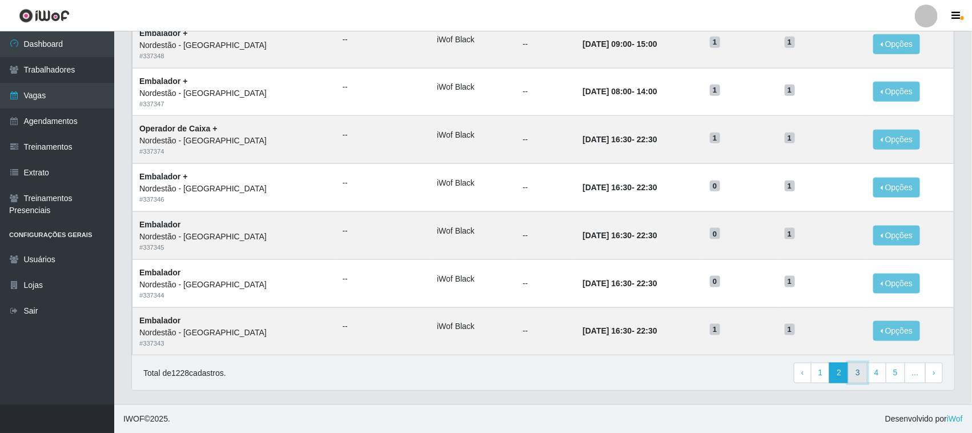
click at [855, 370] on link "3" at bounding box center [857, 373] width 19 height 21
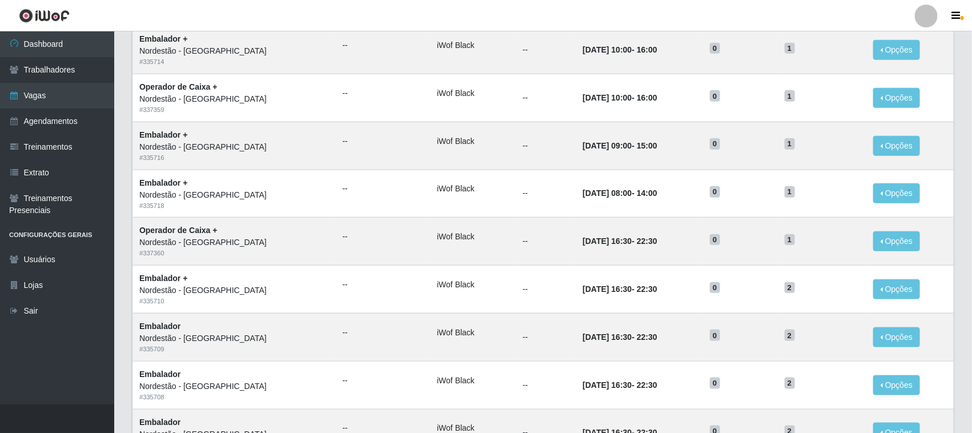
scroll to position [537, 0]
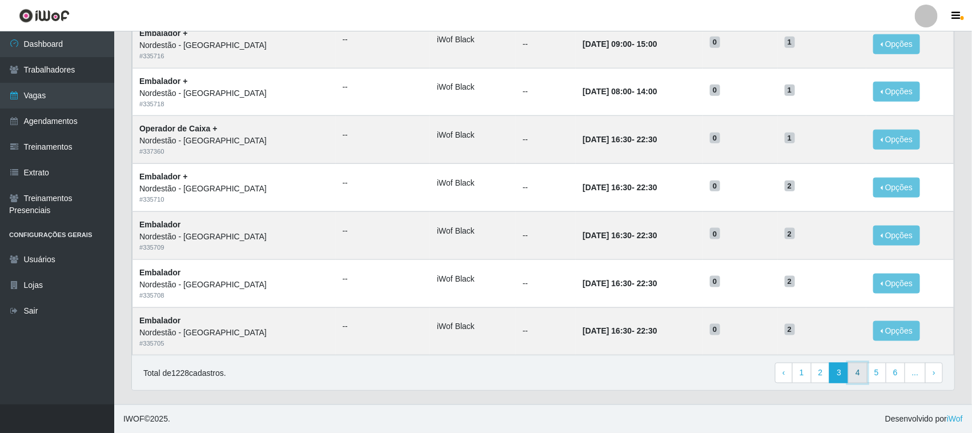
click at [854, 369] on link "4" at bounding box center [857, 373] width 19 height 21
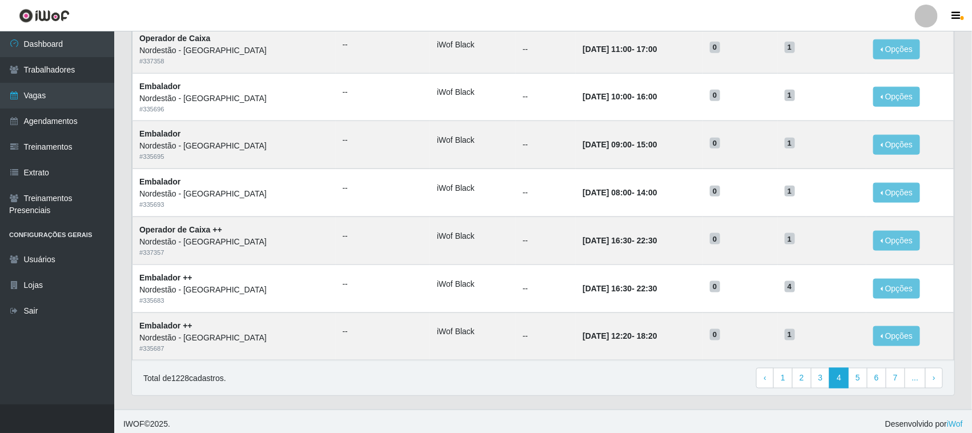
scroll to position [537, 0]
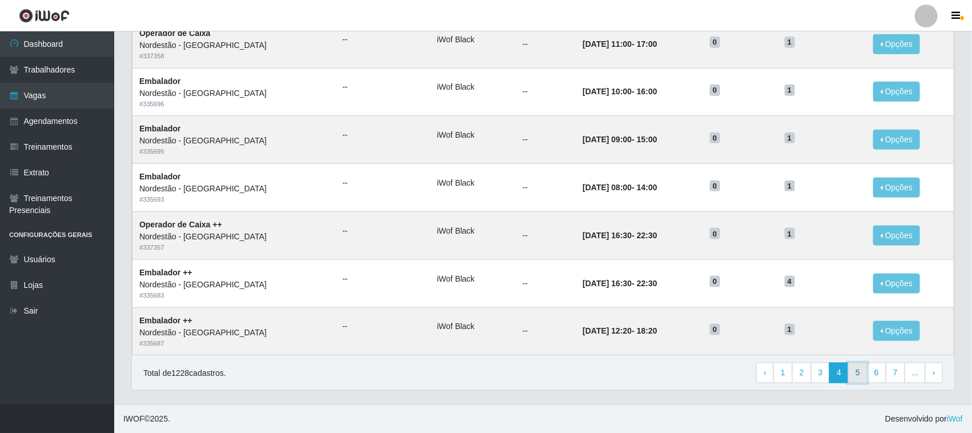
click at [859, 372] on link "5" at bounding box center [857, 373] width 19 height 21
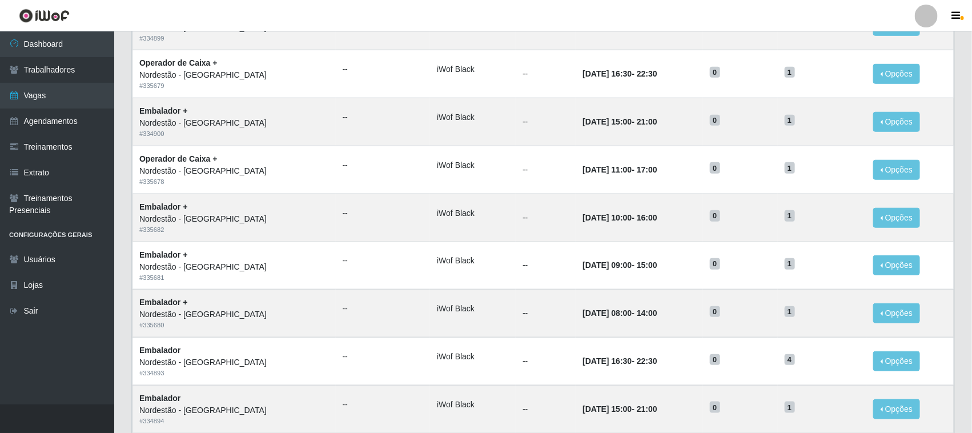
scroll to position [537, 0]
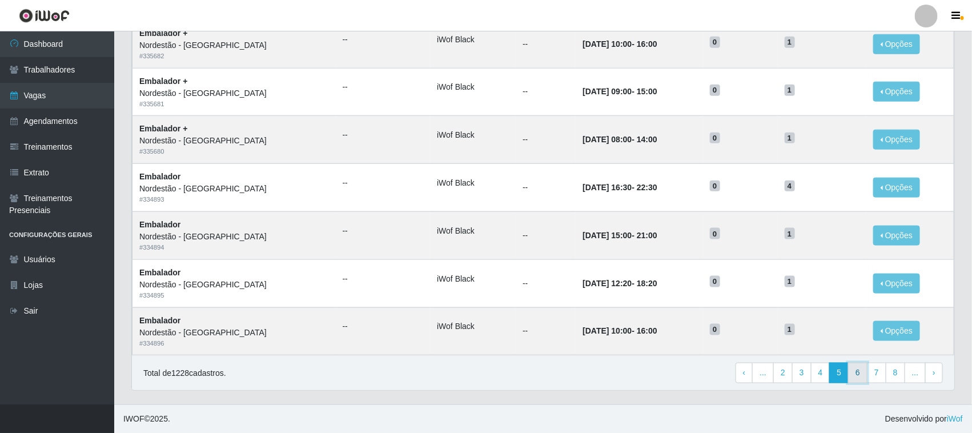
click at [863, 373] on link "6" at bounding box center [857, 373] width 19 height 21
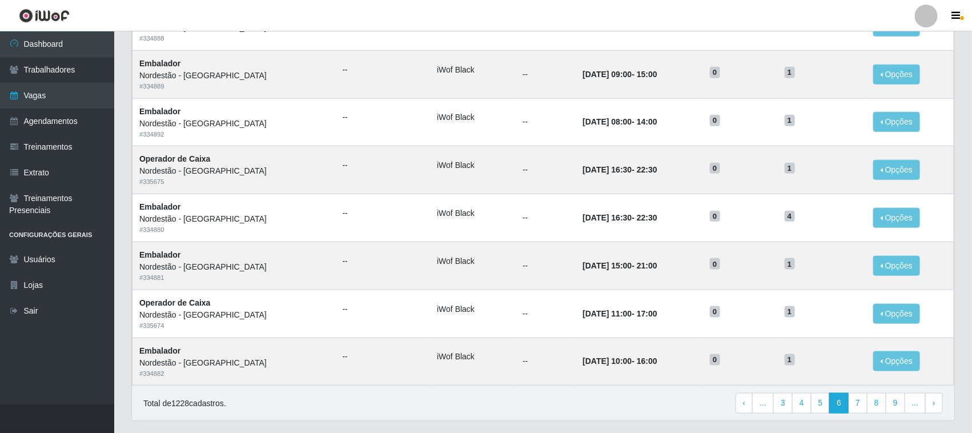
scroll to position [537, 0]
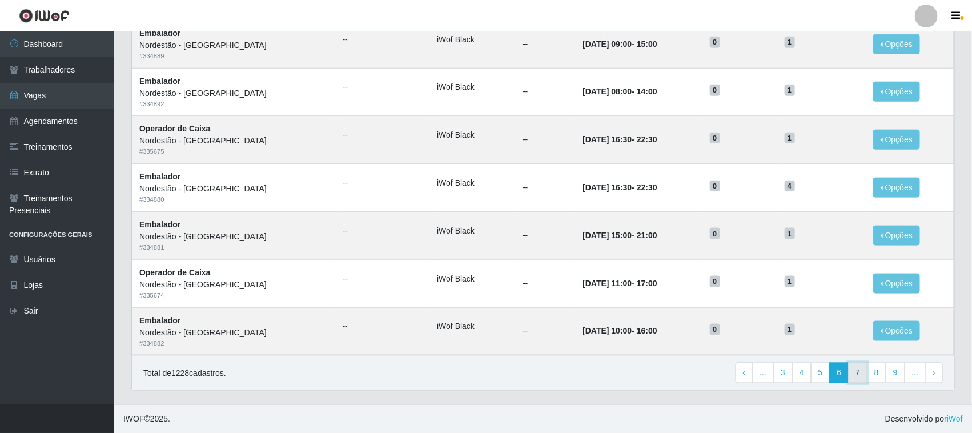
click at [857, 366] on link "7" at bounding box center [857, 373] width 19 height 21
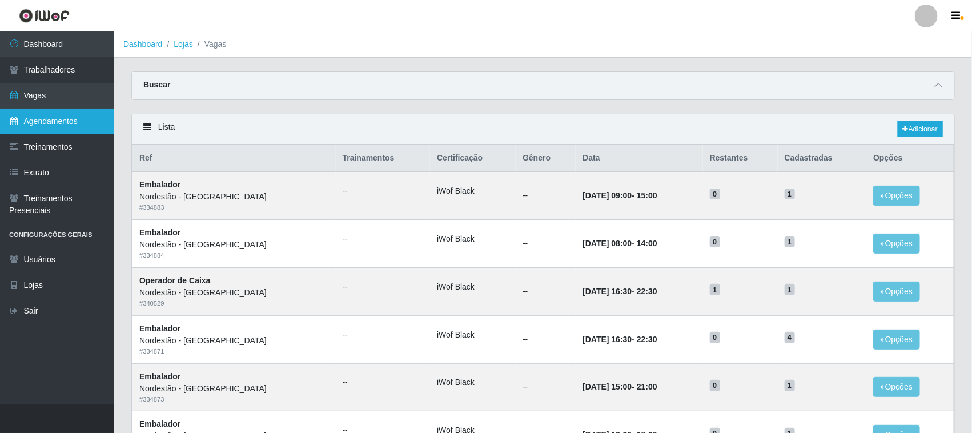
click at [41, 117] on link "Agendamentos" at bounding box center [57, 122] width 114 height 26
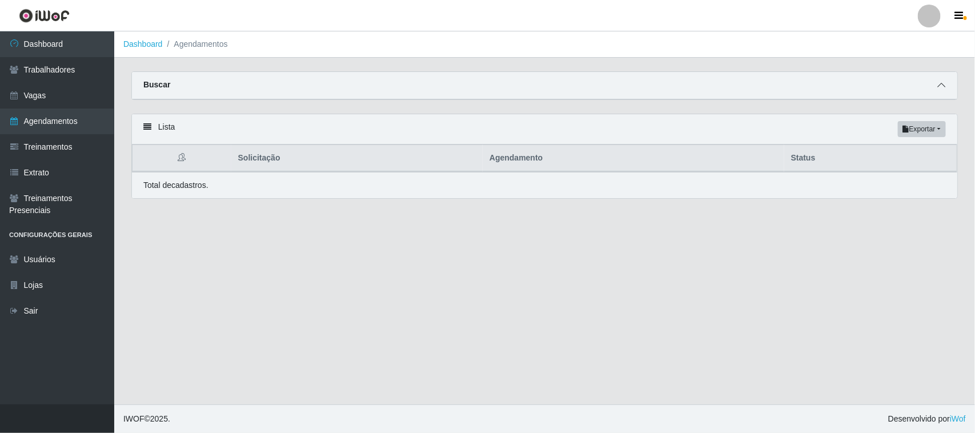
click at [940, 82] on icon at bounding box center [941, 85] width 8 height 8
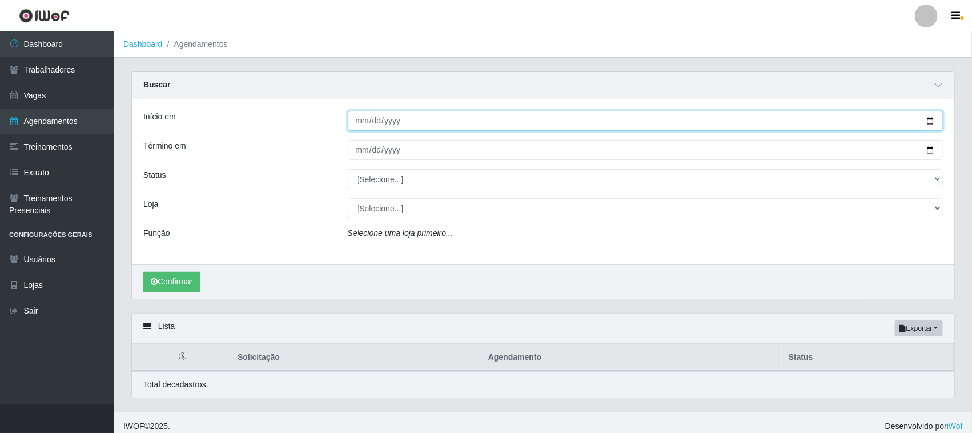
click at [931, 120] on input "Início em" at bounding box center [646, 121] width 596 height 20
type input "[DATE]"
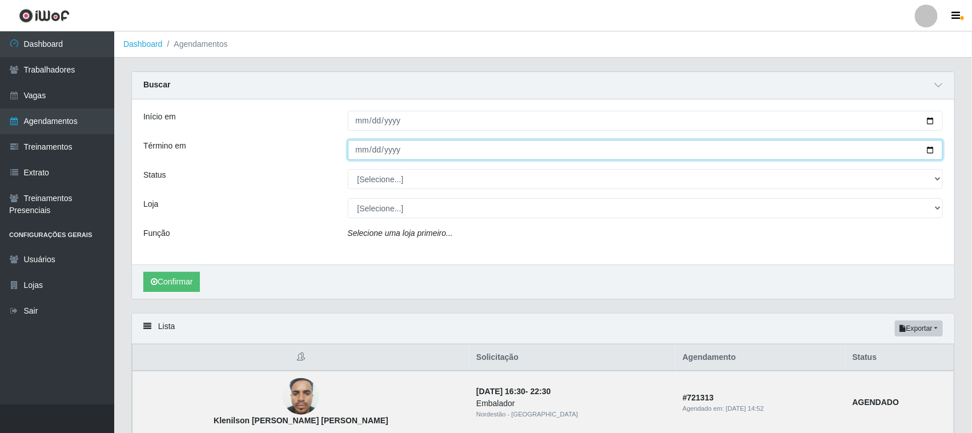
click at [929, 146] on input "Término em" at bounding box center [646, 150] width 596 height 20
type input "[DATE]"
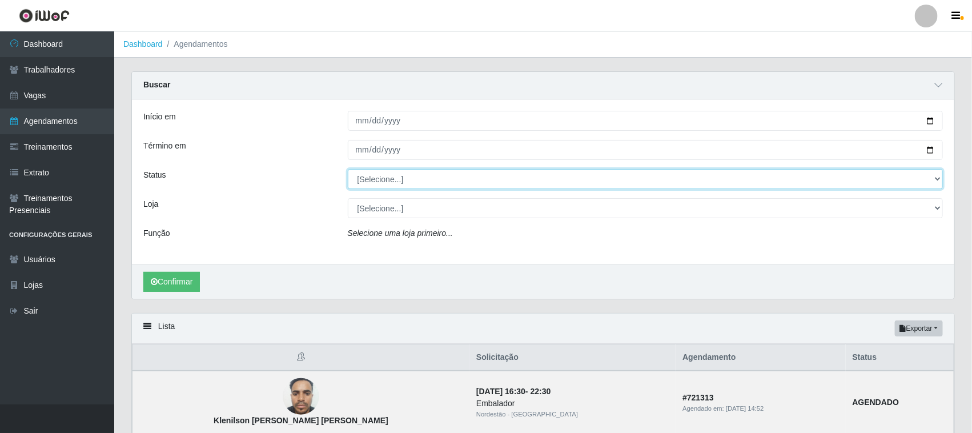
click at [400, 178] on select "[Selecione...] AGENDADO AGUARDANDO LIBERAR EM ANDAMENTO EM REVISÃO FINALIZADO C…" at bounding box center [646, 179] width 596 height 20
select select "AGENDADO"
click at [348, 170] on select "[Selecione...] AGENDADO AGUARDANDO LIBERAR EM ANDAMENTO EM REVISÃO FINALIZADO C…" at bounding box center [646, 179] width 596 height 20
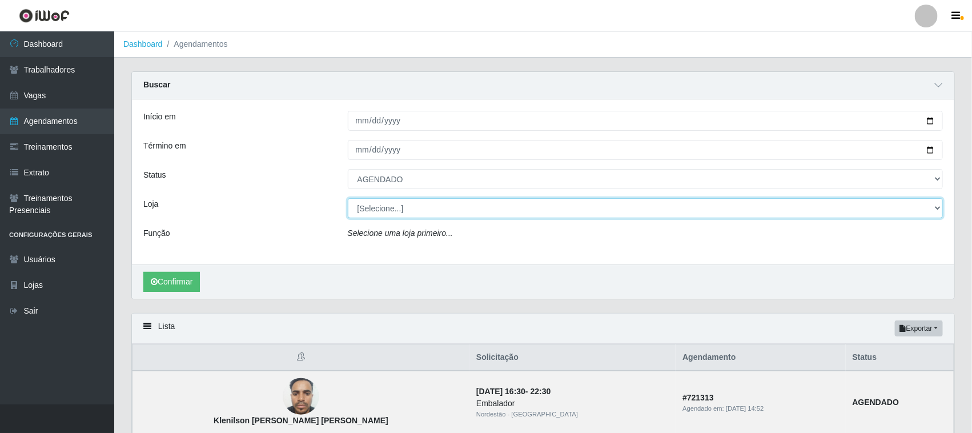
click at [397, 203] on select "[Selecione...] Nordestão - [GEOGRAPHIC_DATA]" at bounding box center [646, 208] width 596 height 20
select select "420"
click at [348, 199] on select "[Selecione...] Nordestão - [GEOGRAPHIC_DATA]" at bounding box center [646, 208] width 596 height 20
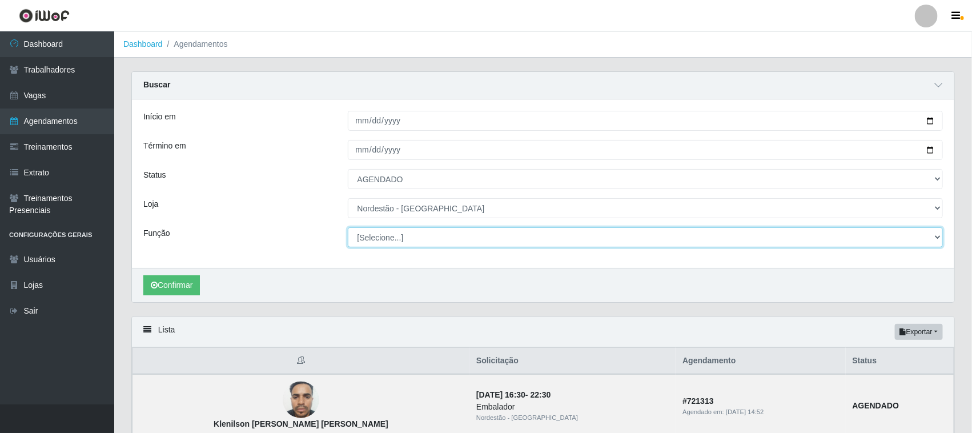
click at [395, 233] on select "[Selecione...] Balconista de Padaria Balconista de Padaria + Balconista de Pada…" at bounding box center [646, 237] width 596 height 20
select select "22"
click at [348, 228] on select "[Selecione...] Balconista de Padaria Balconista de Padaria + Balconista de Pada…" at bounding box center [646, 237] width 596 height 20
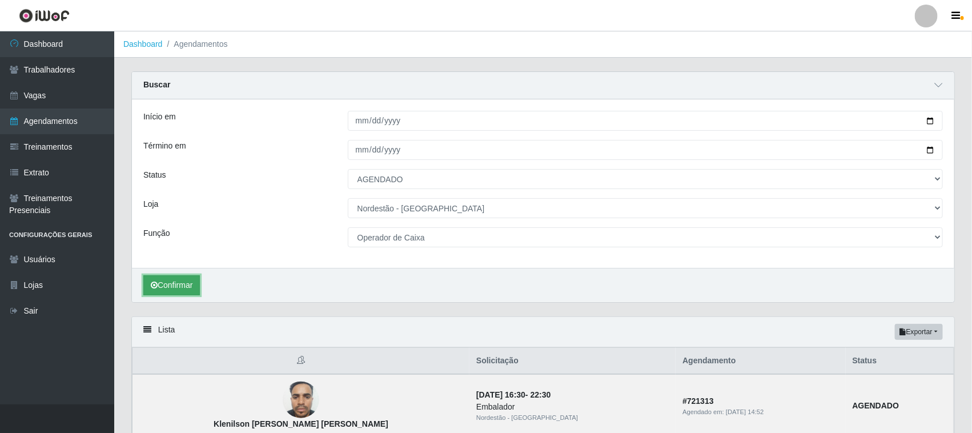
click at [178, 284] on button "Confirmar" at bounding box center [171, 285] width 57 height 20
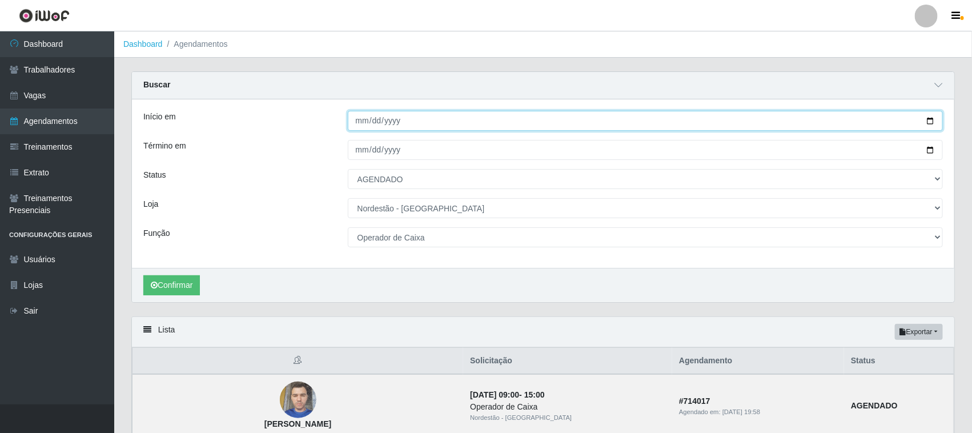
click at [927, 120] on input "[DATE]" at bounding box center [646, 121] width 596 height 20
click at [167, 280] on button "Confirmar" at bounding box center [171, 285] width 57 height 20
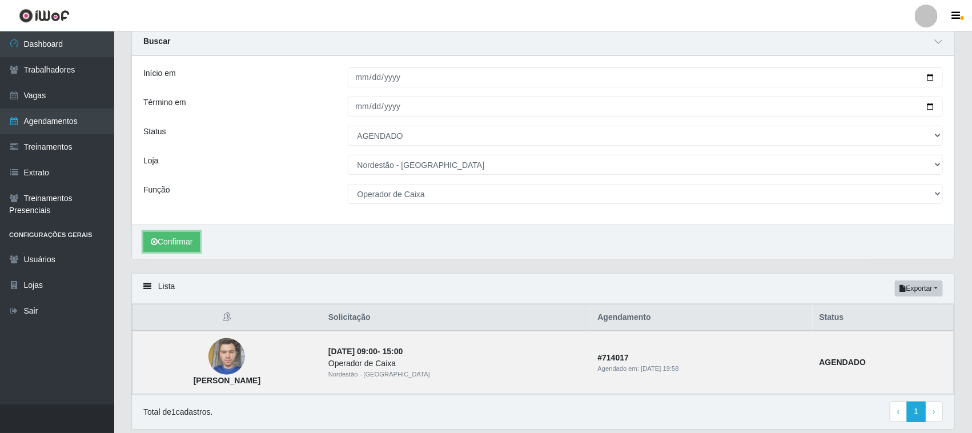
scroll to position [12, 0]
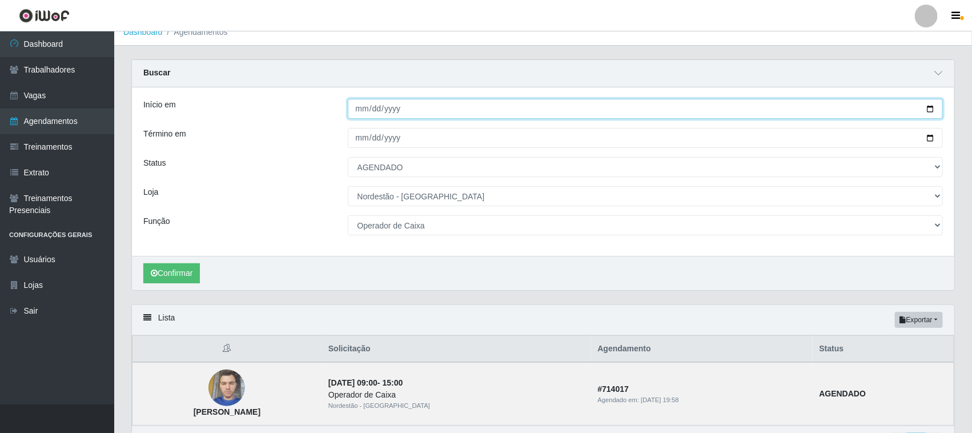
click at [929, 107] on input "[DATE]" at bounding box center [646, 109] width 596 height 20
type input "[DATE]"
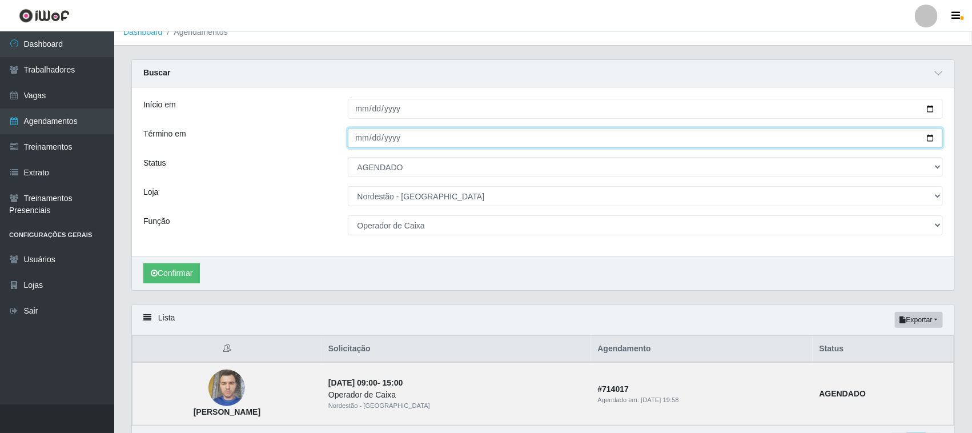
click at [930, 134] on input "[DATE]" at bounding box center [646, 138] width 596 height 20
type input "[DATE]"
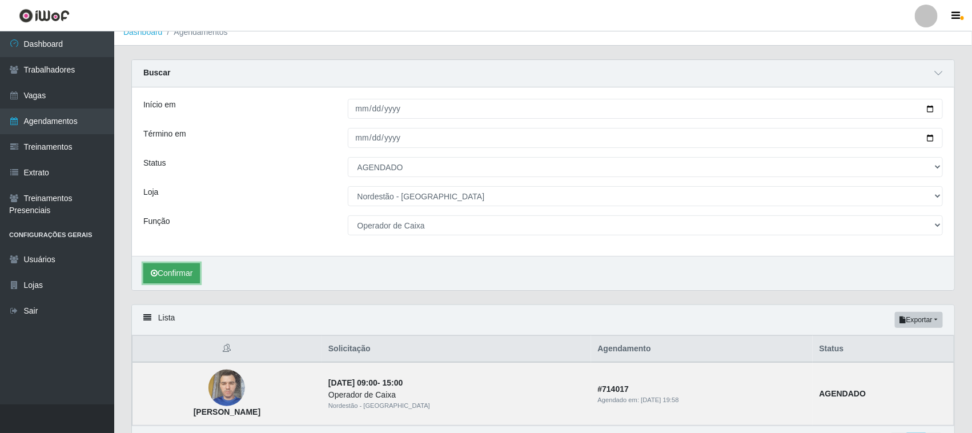
click at [191, 274] on button "Confirmar" at bounding box center [171, 273] width 57 height 20
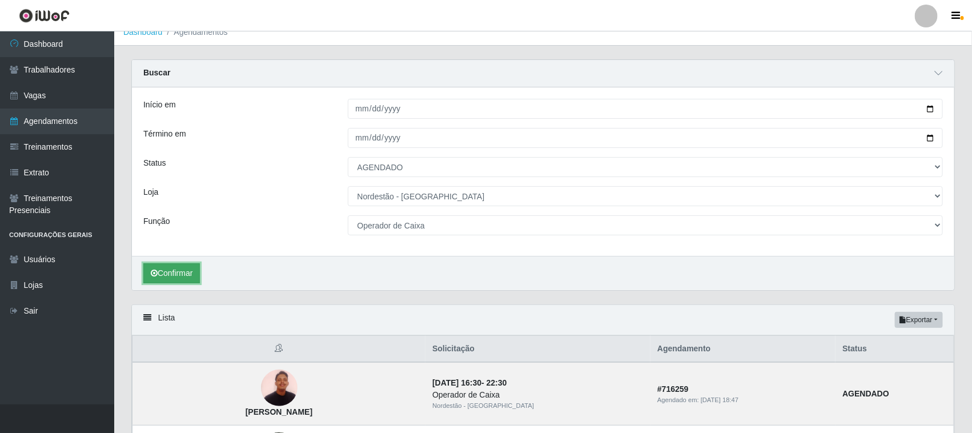
click at [181, 272] on button "Confirmar" at bounding box center [171, 273] width 57 height 20
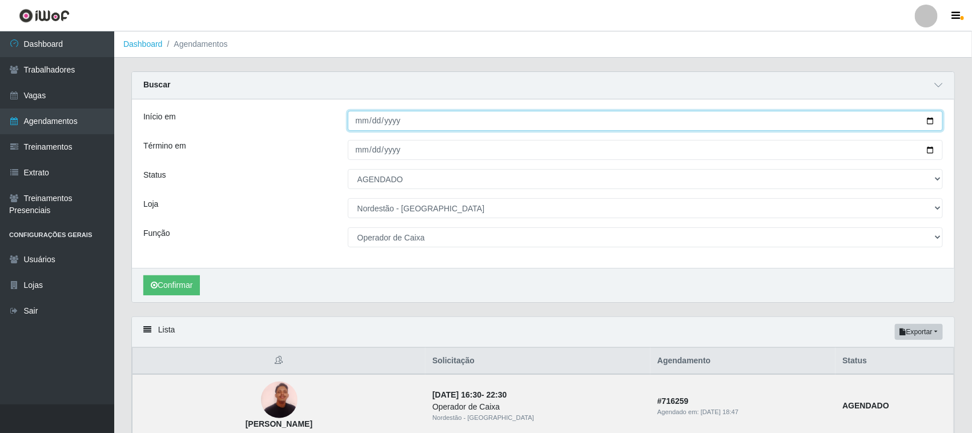
click at [929, 123] on input "2025-09-03" at bounding box center [646, 121] width 596 height 20
type input "2025-09-02"
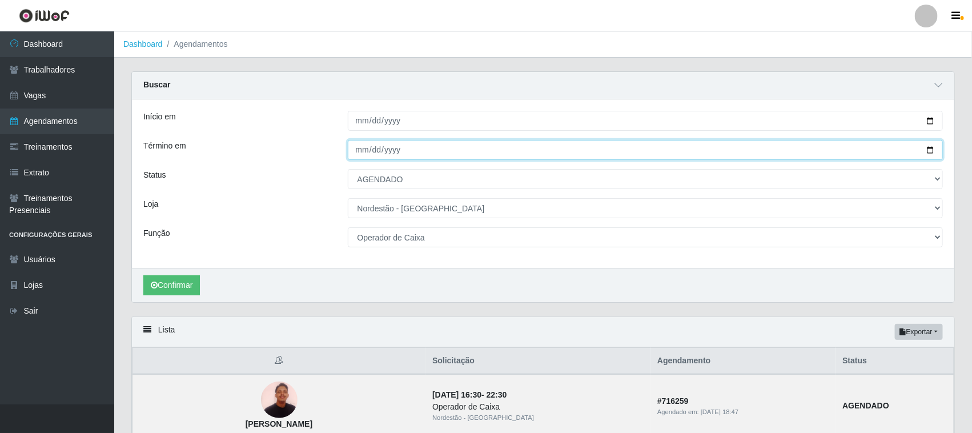
click at [929, 149] on input "2025-09-03" at bounding box center [646, 150] width 596 height 20
type input "2025-09-02"
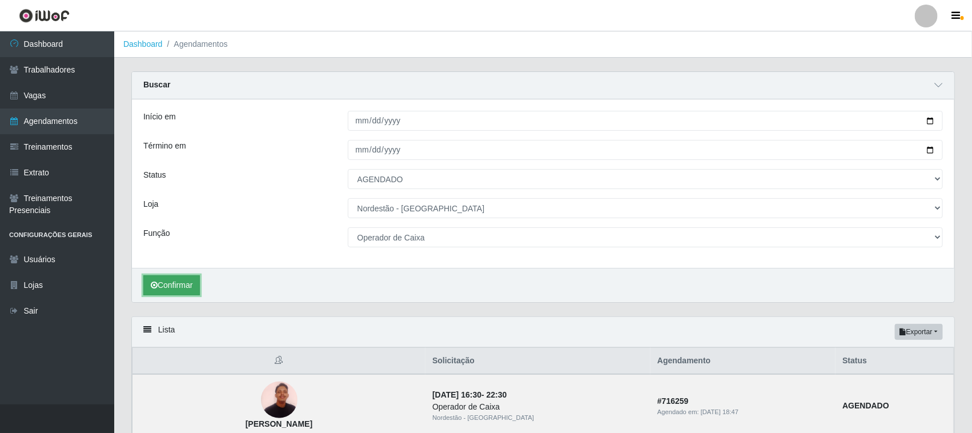
click at [196, 284] on button "Confirmar" at bounding box center [171, 285] width 57 height 20
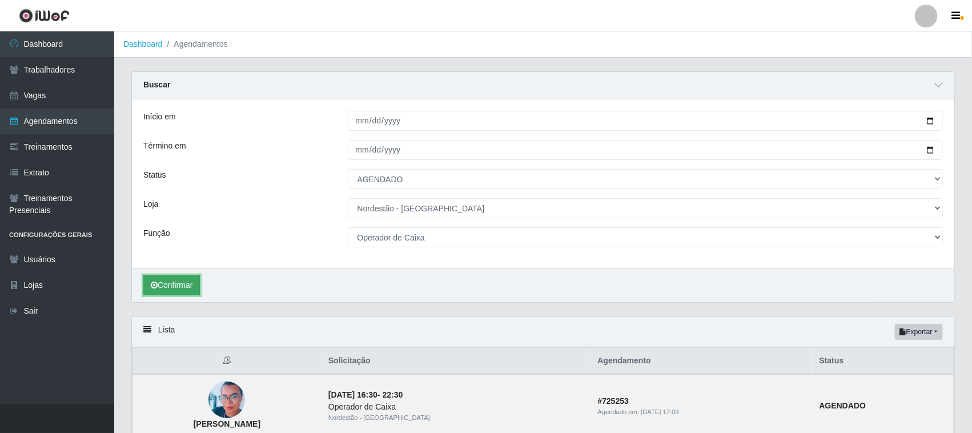
click at [188, 275] on button "Confirmar" at bounding box center [171, 285] width 57 height 20
click at [187, 281] on button "Confirmar" at bounding box center [171, 285] width 57 height 20
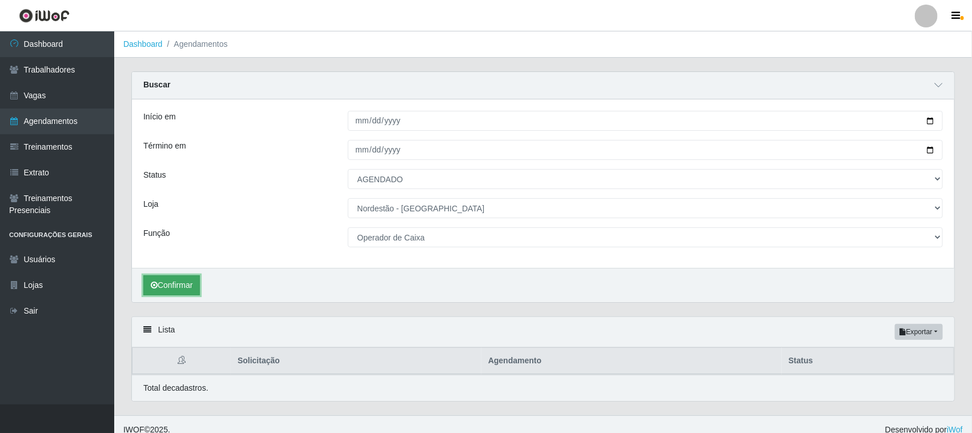
scroll to position [12, 0]
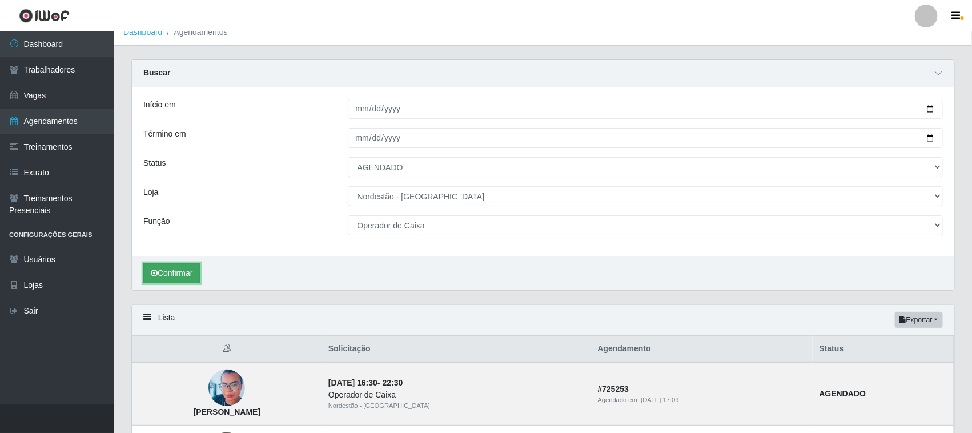
click at [192, 280] on button "Confirmar" at bounding box center [171, 273] width 57 height 20
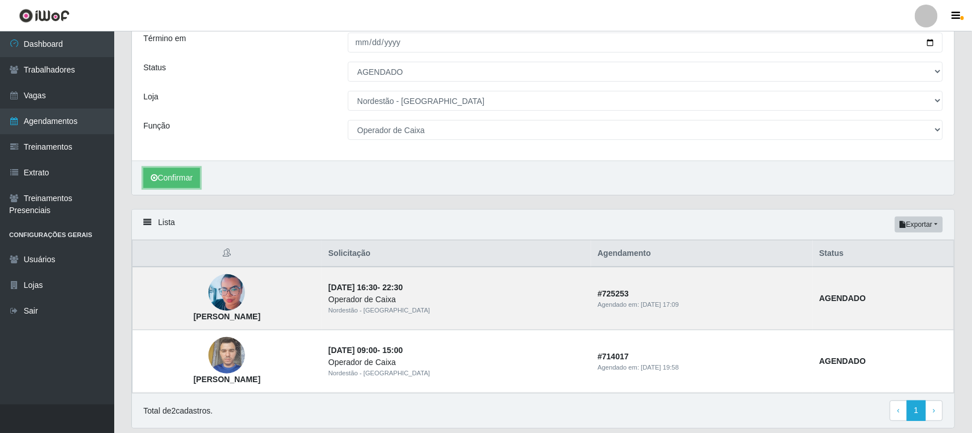
scroll to position [75, 0]
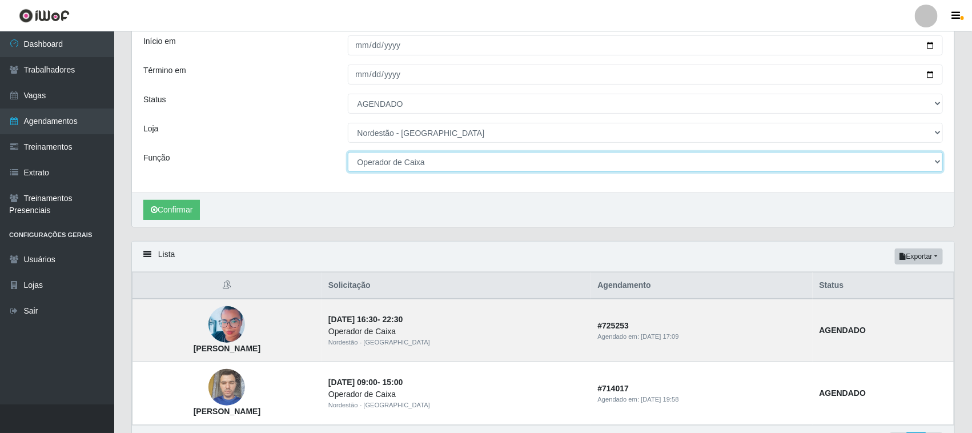
click at [385, 160] on select "[Selecione...] Balconista de Padaria Balconista de Padaria + Balconista de Pada…" at bounding box center [646, 162] width 596 height 20
select select "1"
click at [348, 152] on select "[Selecione...] Balconista de Padaria Balconista de Padaria + Balconista de Pada…" at bounding box center [646, 162] width 596 height 20
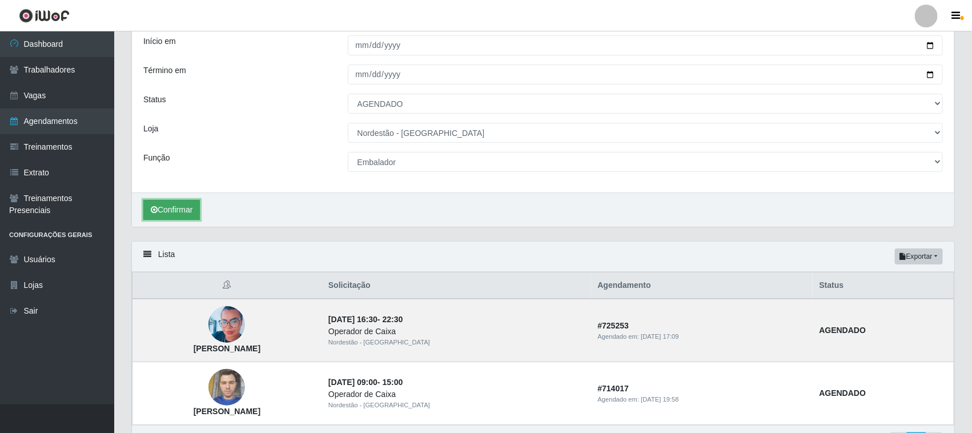
click at [194, 212] on button "Confirmar" at bounding box center [171, 210] width 57 height 20
